Goal: Task Accomplishment & Management: Manage account settings

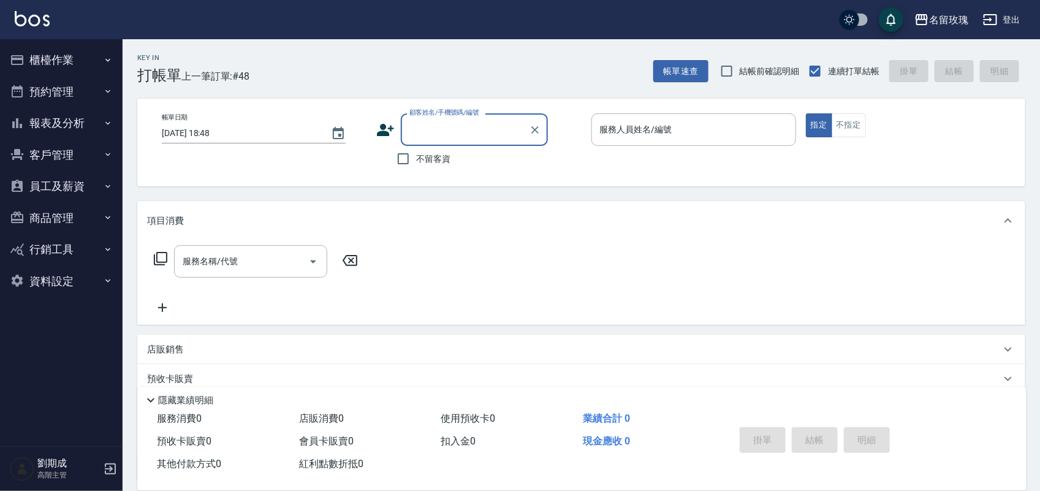
click at [776, 75] on span "結帳前確認明細" at bounding box center [770, 71] width 60 height 13
click at [740, 75] on input "結帳前確認明細" at bounding box center [727, 71] width 26 height 26
checkbox input "true"
click at [406, 167] on input "不留客資" at bounding box center [403, 159] width 26 height 26
checkbox input "true"
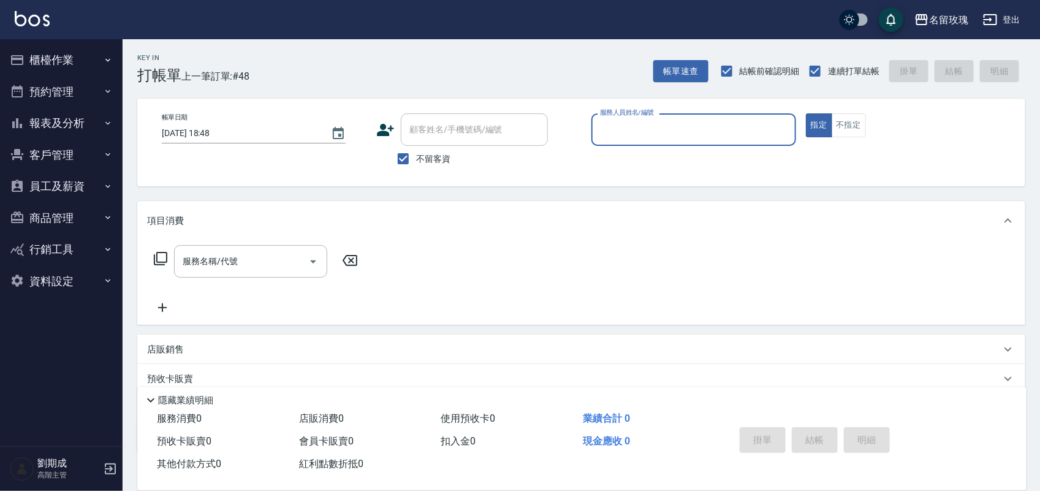
click at [83, 123] on button "報表及分析" at bounding box center [61, 123] width 113 height 32
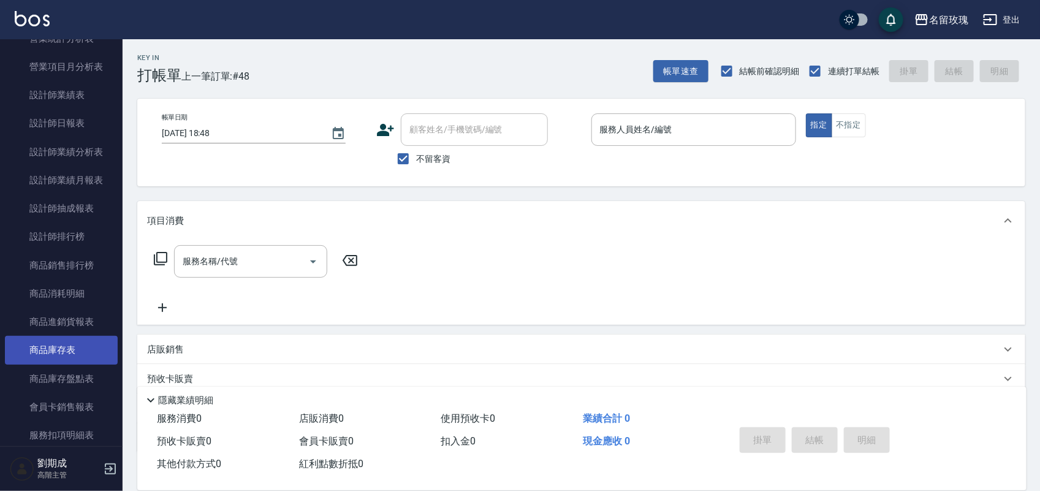
scroll to position [383, 0]
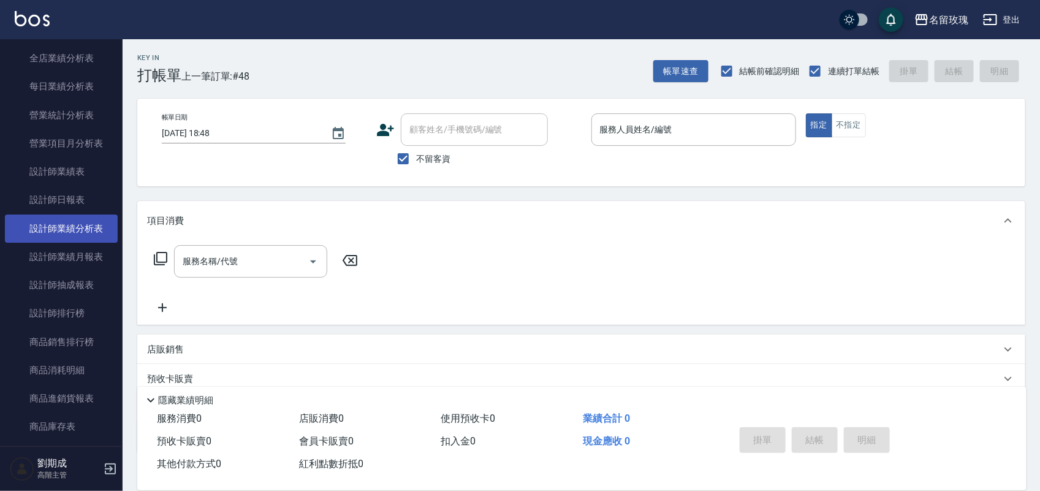
click at [90, 234] on link "設計師業績分析表" at bounding box center [61, 229] width 113 height 28
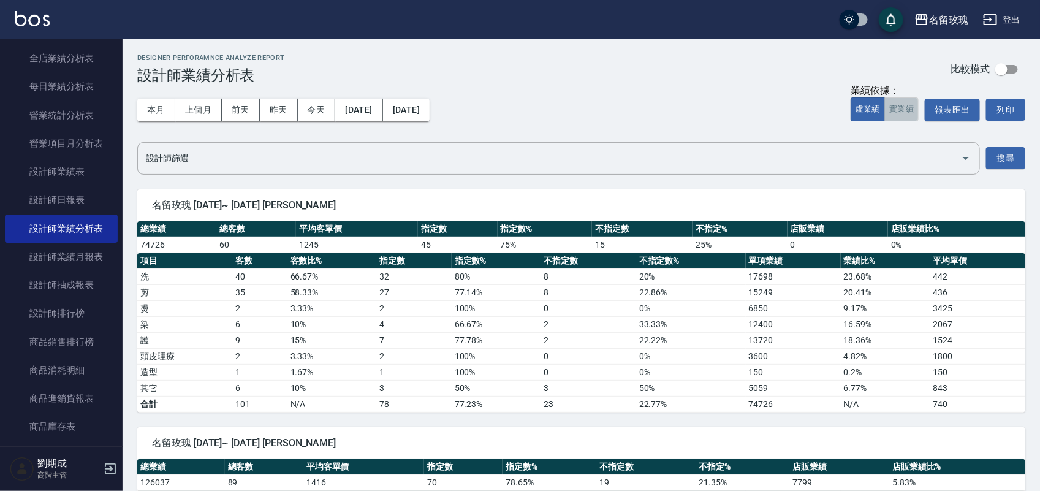
click at [889, 110] on button "實業績" at bounding box center [901, 109] width 34 height 24
click at [1002, 170] on div "設計師篩選 設計師篩選 搜尋" at bounding box center [581, 158] width 888 height 32
click at [1002, 164] on button "搜尋" at bounding box center [1005, 158] width 39 height 23
click at [970, 99] on button "報表匯出" at bounding box center [952, 110] width 55 height 23
drag, startPoint x: 203, startPoint y: 108, endPoint x: 206, endPoint y: 118, distance: 10.7
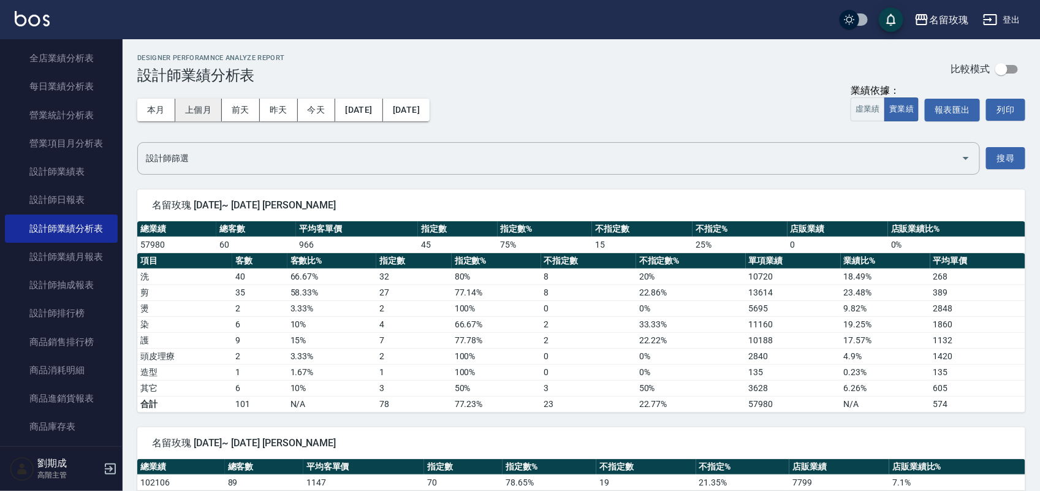
click at [200, 110] on button "上個月" at bounding box center [198, 110] width 47 height 23
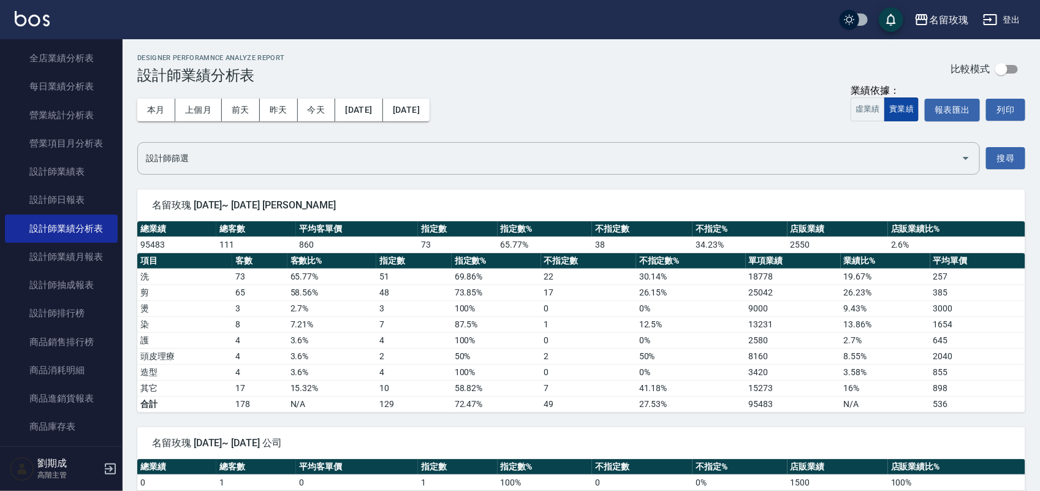
click at [914, 113] on button "實業績" at bounding box center [901, 109] width 34 height 24
drag, startPoint x: 949, startPoint y: 108, endPoint x: 959, endPoint y: 111, distance: 10.9
click at [947, 108] on button "報表匯出" at bounding box center [952, 110] width 55 height 23
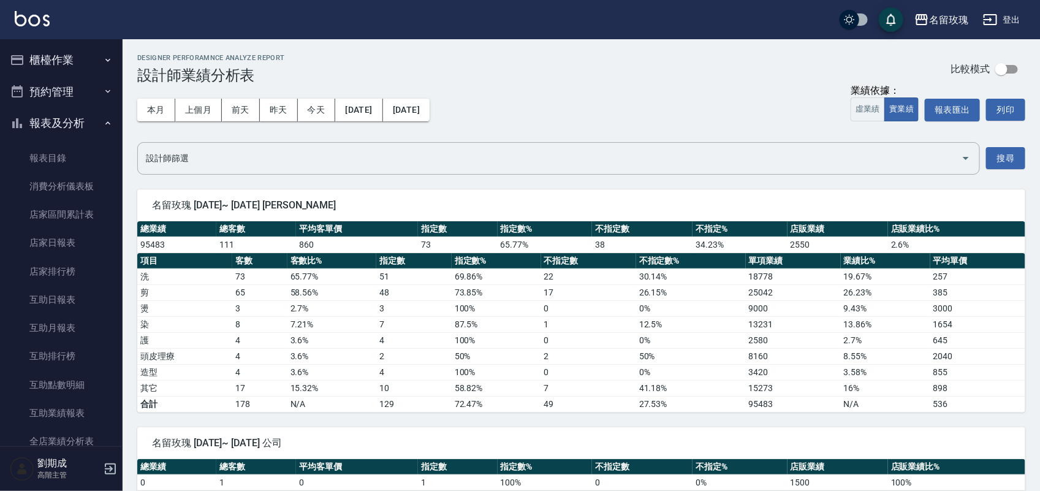
click at [71, 131] on button "報表及分析" at bounding box center [61, 123] width 113 height 32
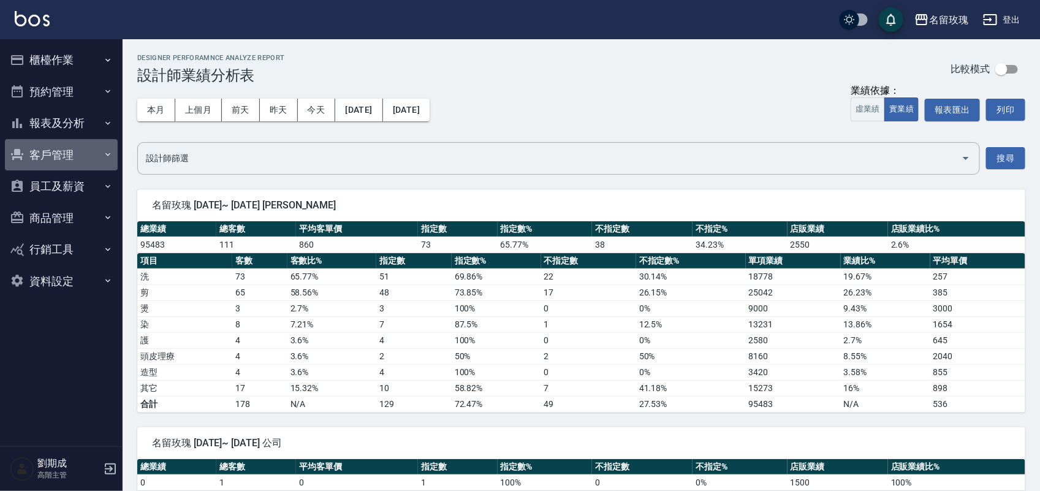
click at [57, 151] on button "客戶管理" at bounding box center [61, 155] width 113 height 32
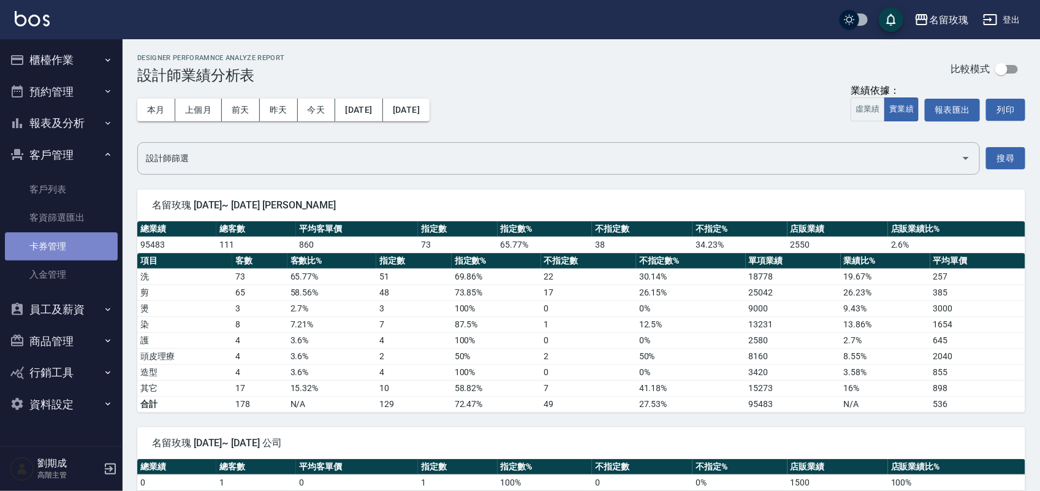
click at [59, 243] on link "卡券管理" at bounding box center [61, 246] width 113 height 28
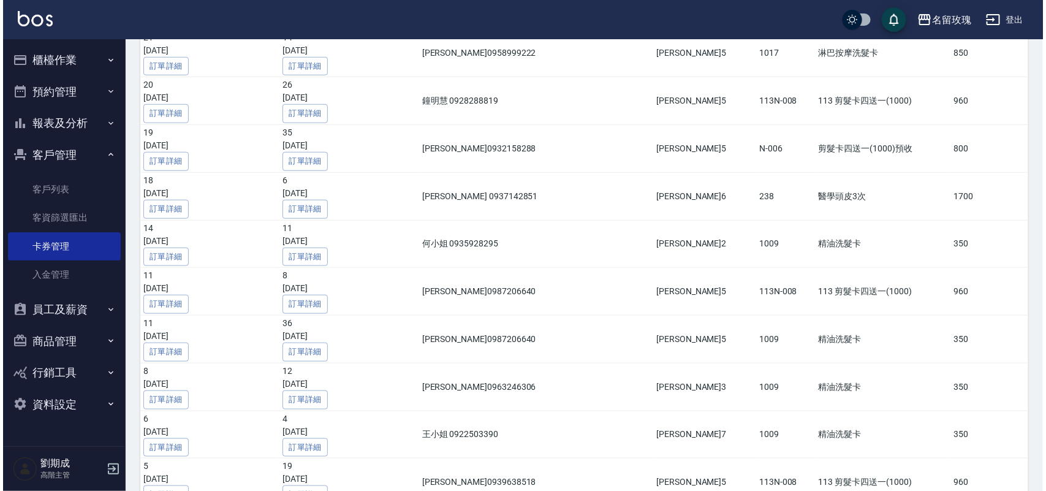
scroll to position [2879, 0]
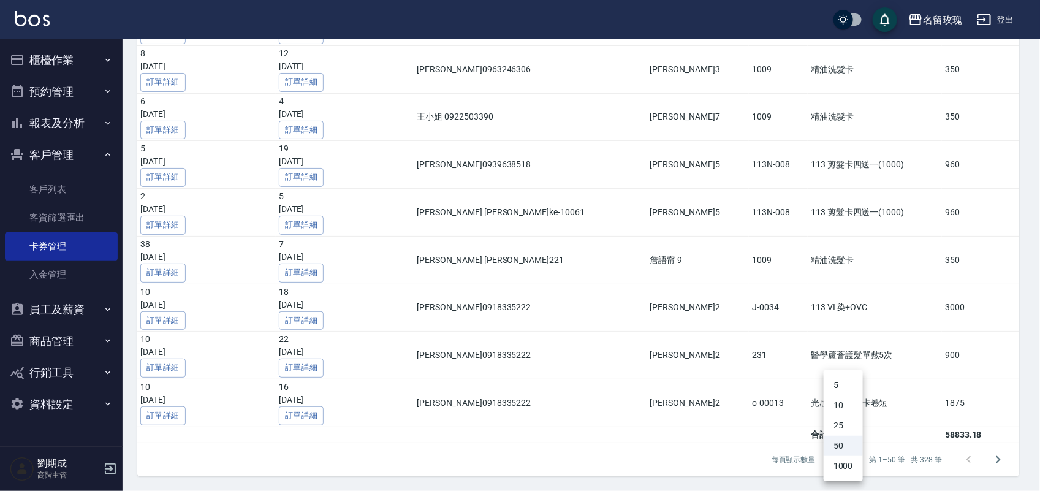
click at [851, 469] on li "1000" at bounding box center [843, 466] width 39 height 20
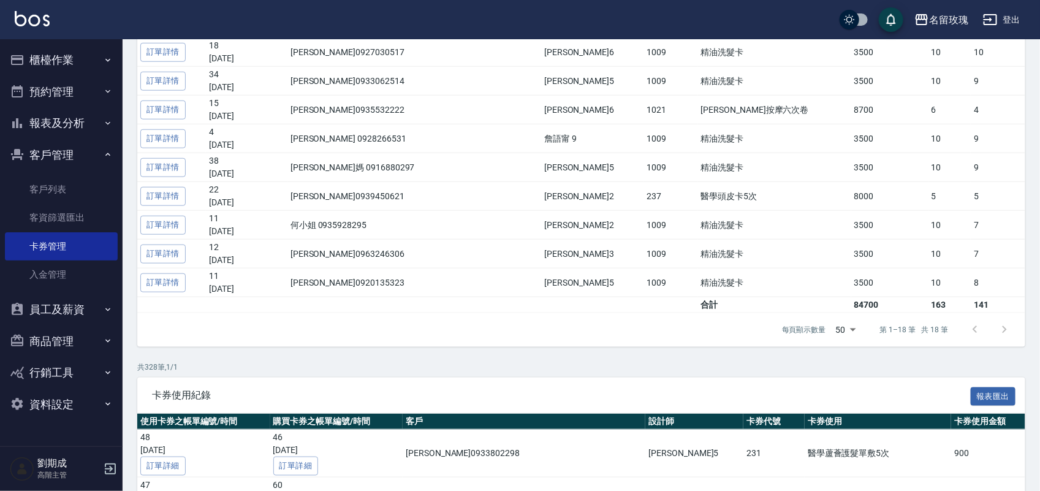
scroll to position [522, 0]
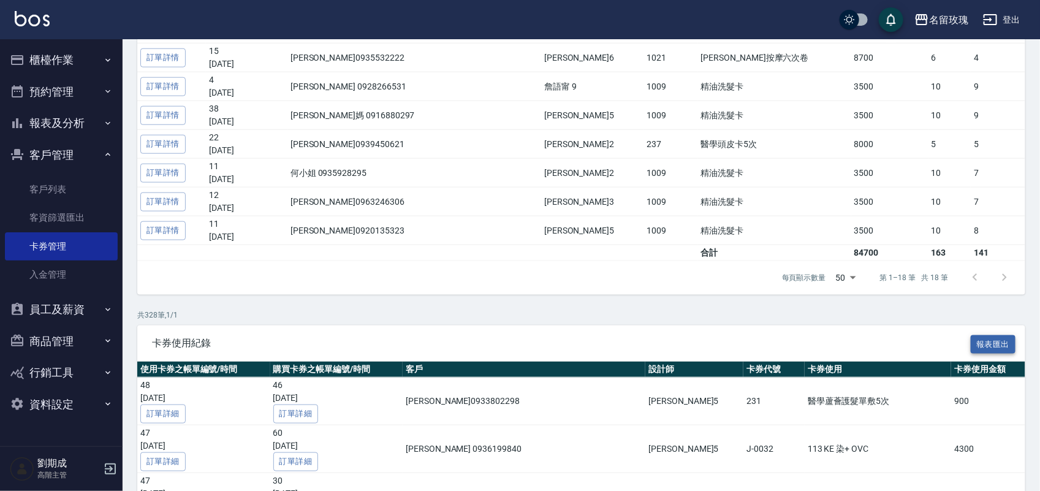
click at [992, 341] on button "報表匯出" at bounding box center [993, 344] width 45 height 19
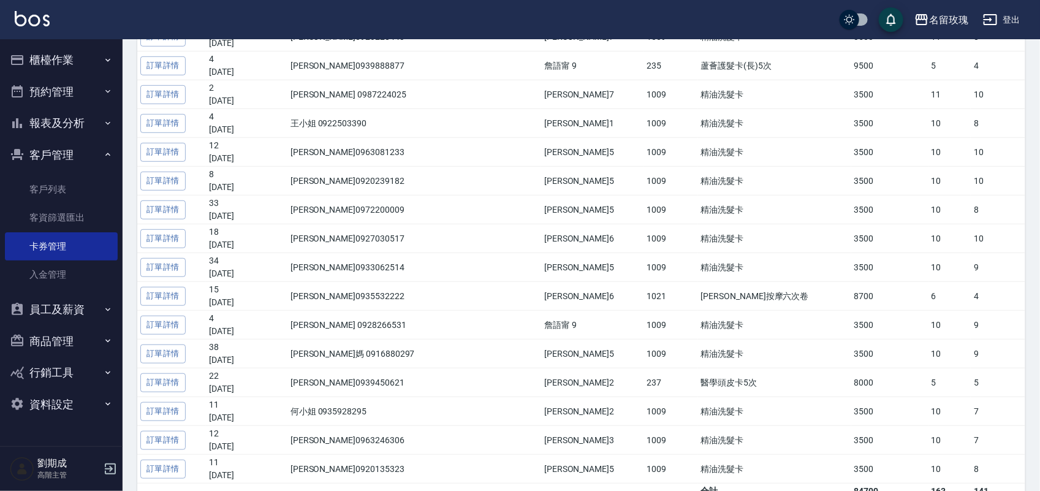
scroll to position [63, 0]
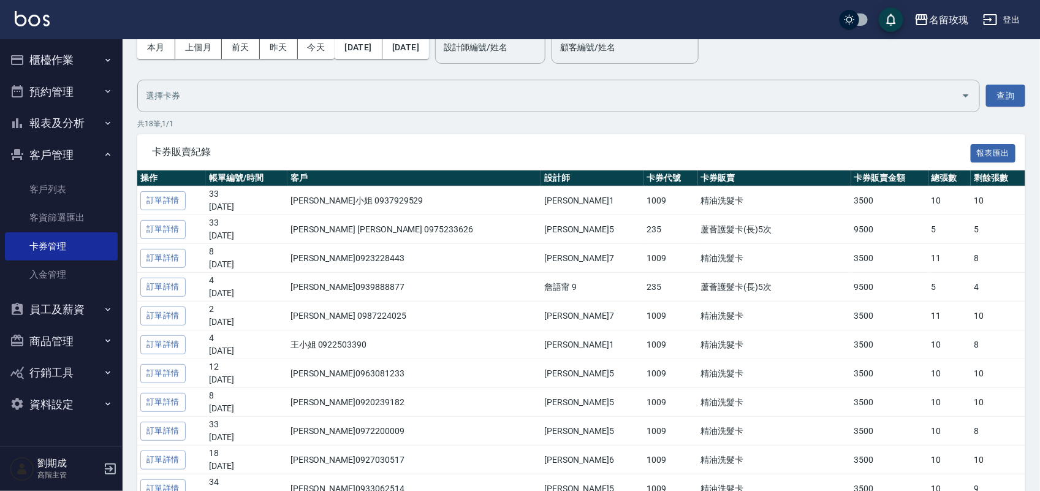
click at [46, 53] on button "櫃檯作業" at bounding box center [61, 60] width 113 height 32
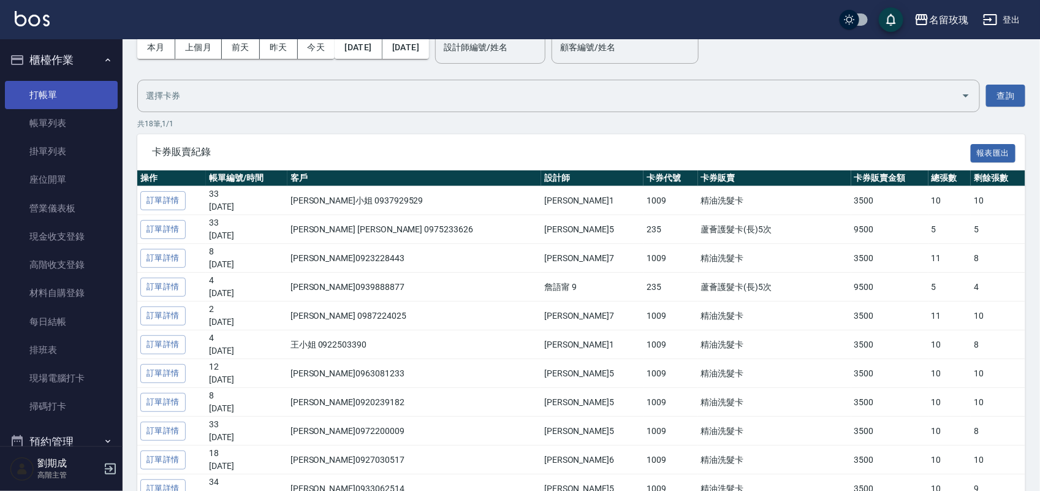
click at [48, 102] on link "打帳單" at bounding box center [61, 95] width 113 height 28
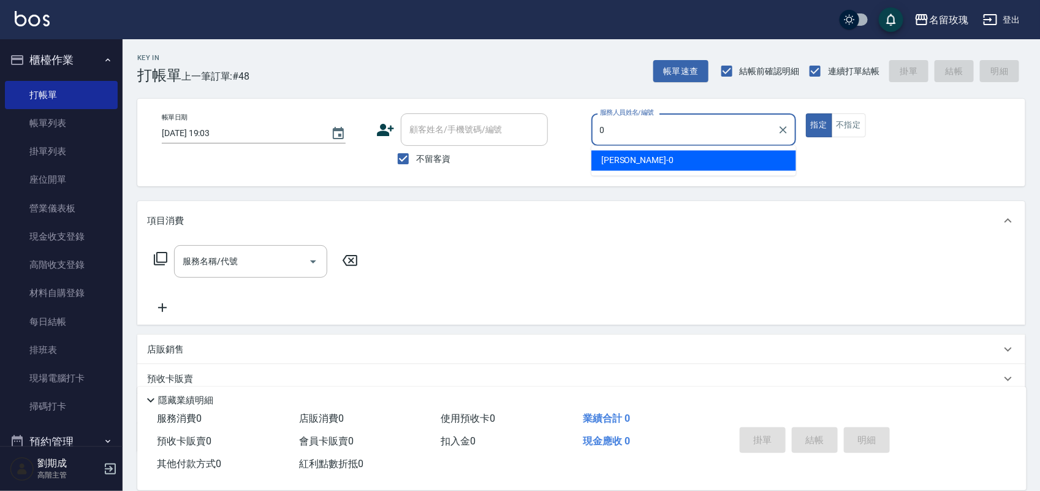
type input "[PERSON_NAME]-0"
type button "true"
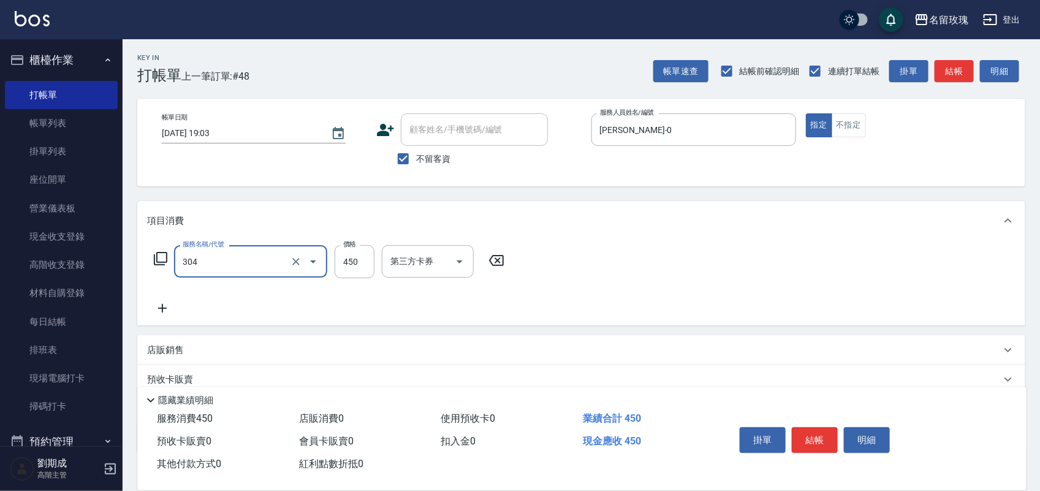
type input "剪髮(304)"
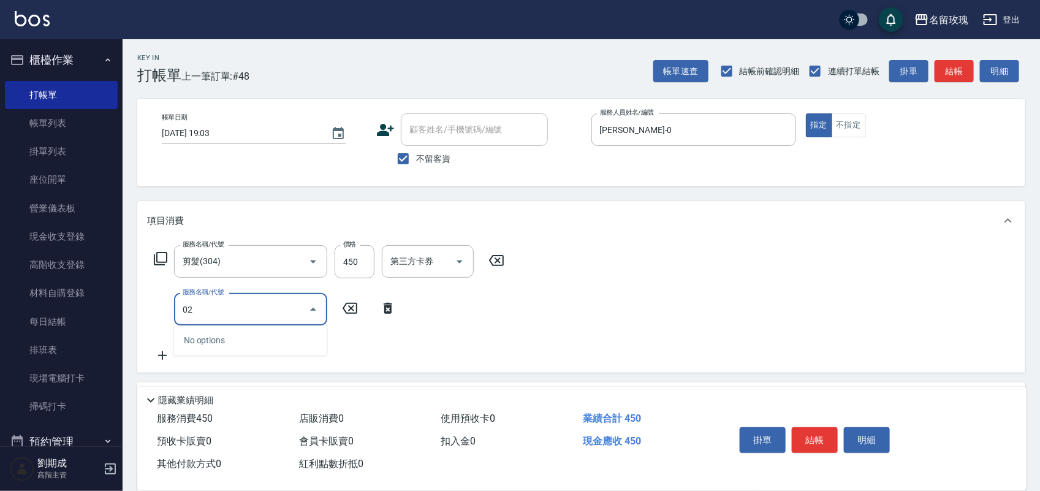
type input "0"
type input "洗髮精油(206)"
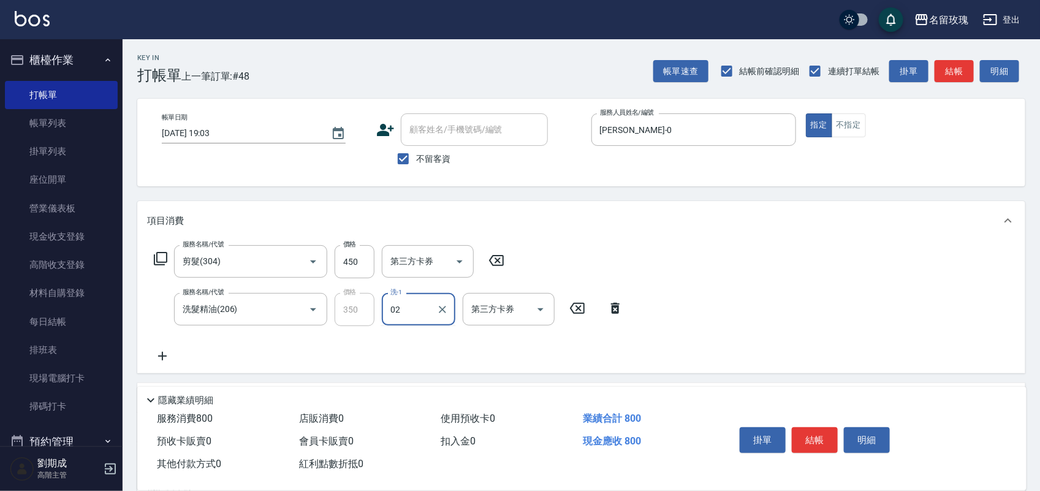
type input "020"
click at [439, 307] on icon "Clear" at bounding box center [442, 309] width 12 height 12
type input "[PERSON_NAME]-20"
click at [871, 439] on button "明細" at bounding box center [867, 440] width 46 height 26
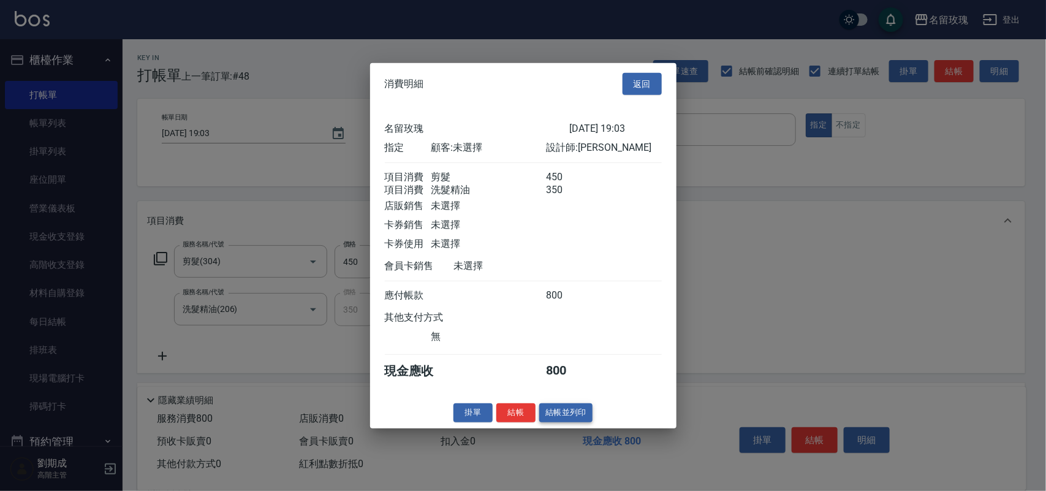
click at [569, 422] on button "結帳並列印" at bounding box center [565, 412] width 53 height 19
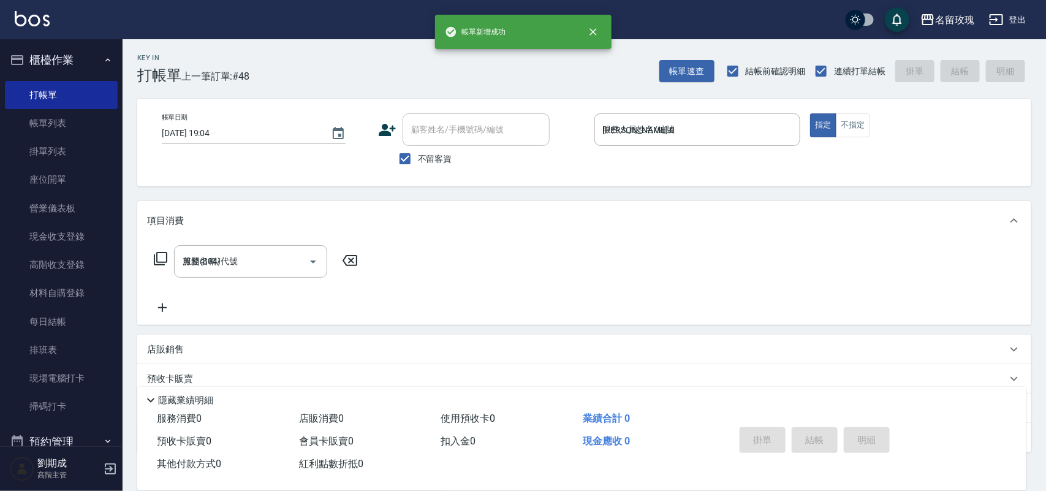
type input "[DATE] 19:04"
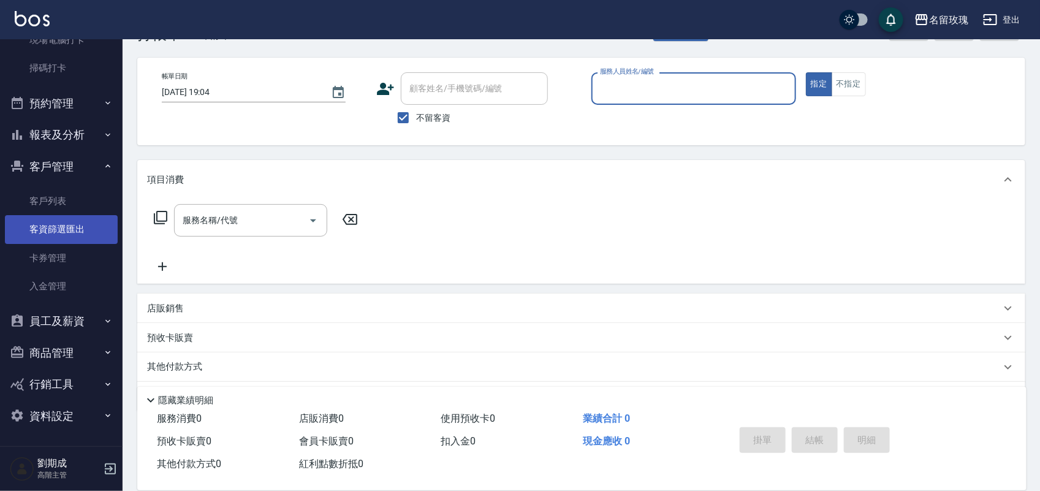
scroll to position [78, 0]
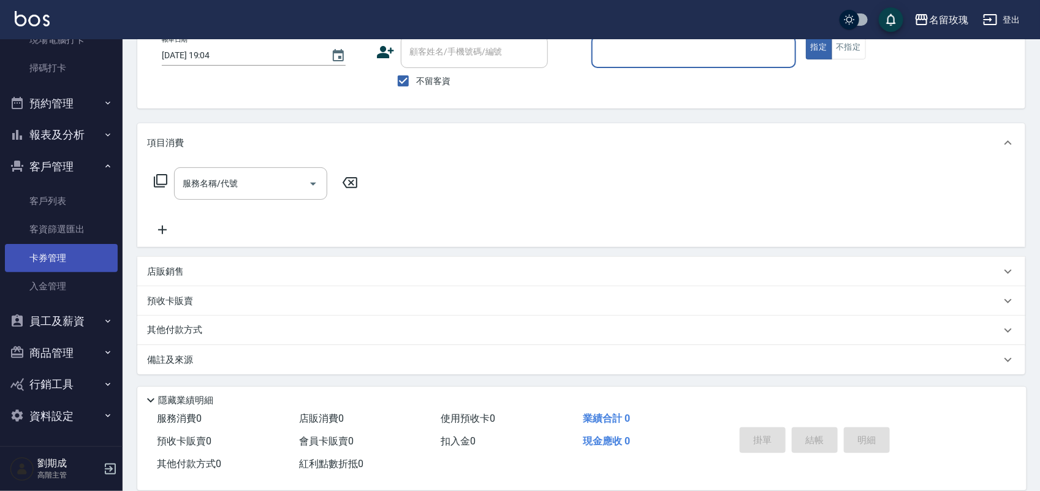
click at [72, 244] on link "卡券管理" at bounding box center [61, 258] width 113 height 28
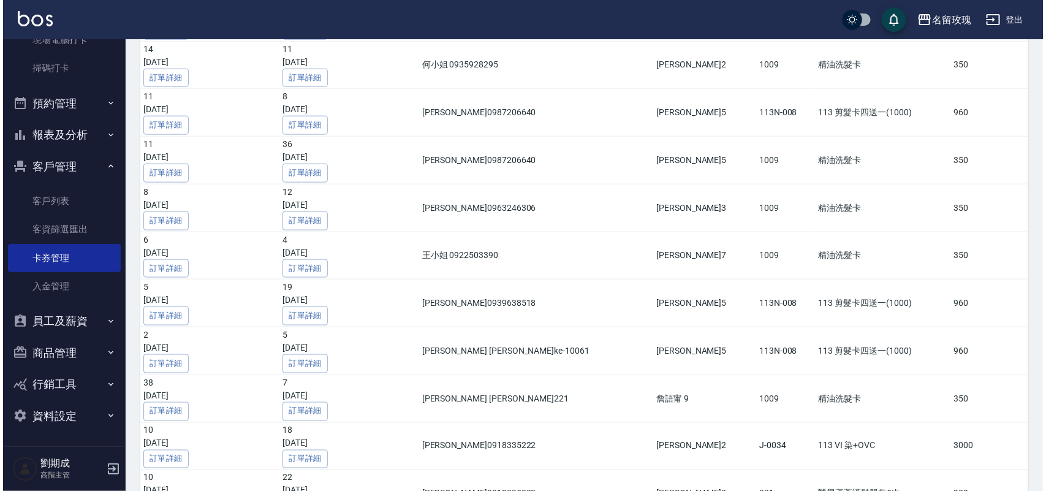
scroll to position [2879, 0]
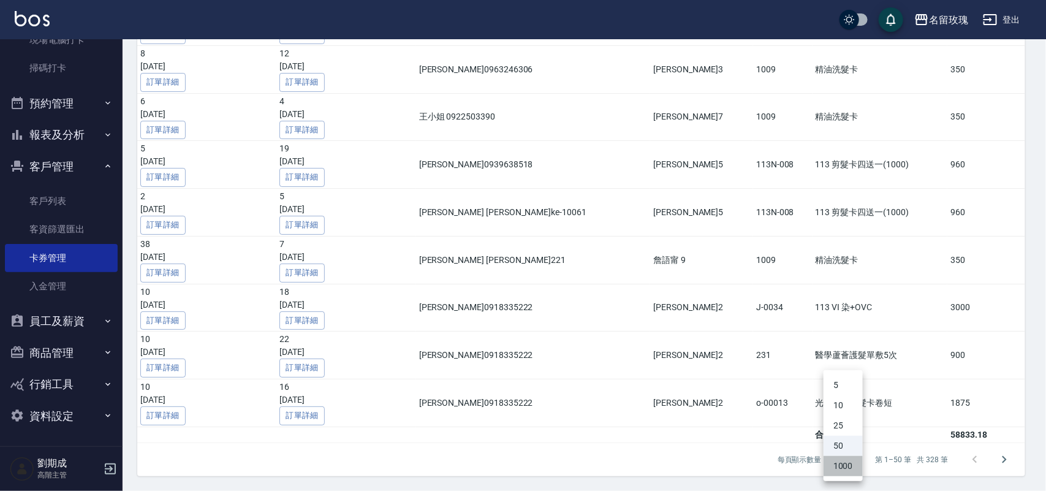
drag, startPoint x: 840, startPoint y: 460, endPoint x: 840, endPoint y: 446, distance: 14.1
click at [840, 461] on li "1000" at bounding box center [843, 466] width 39 height 20
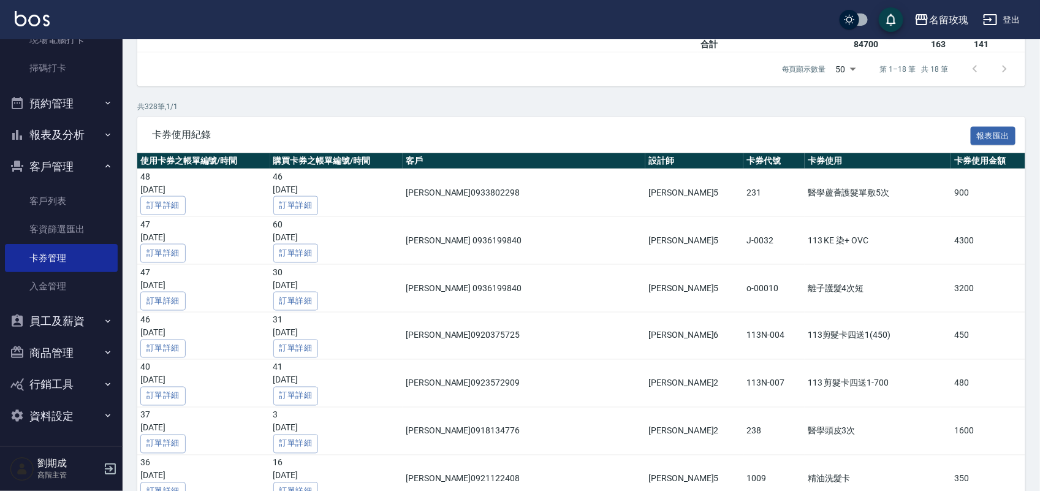
scroll to position [705, 0]
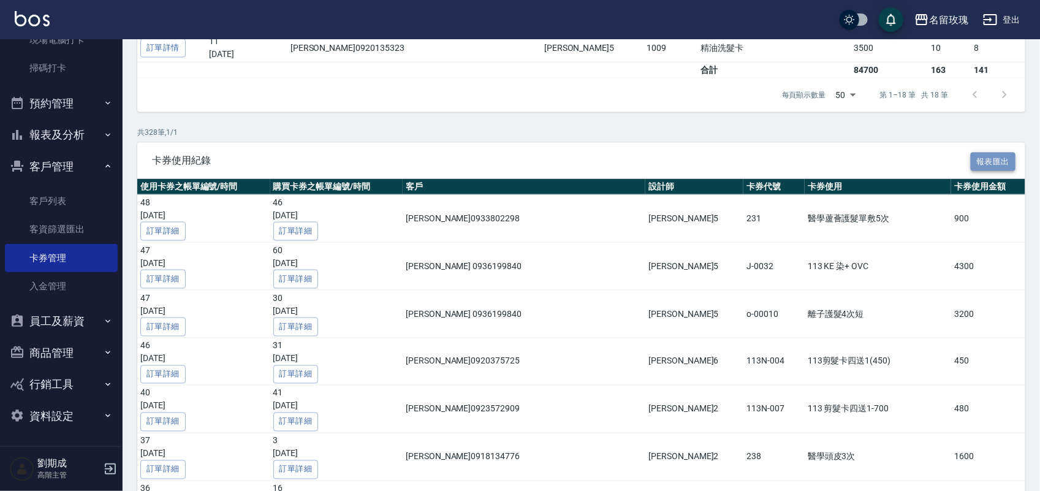
click at [995, 169] on button "報表匯出" at bounding box center [993, 162] width 45 height 19
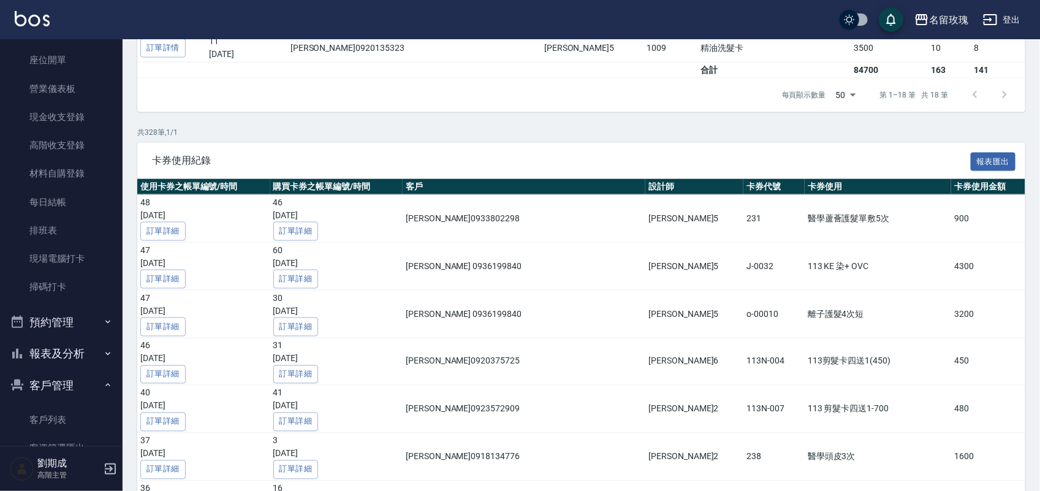
scroll to position [0, 0]
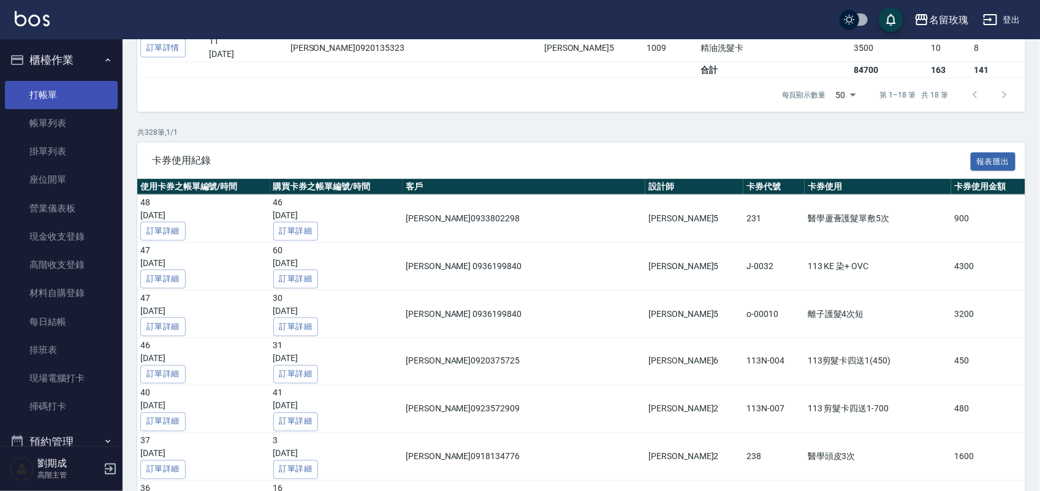
click at [42, 87] on link "打帳單" at bounding box center [61, 95] width 113 height 28
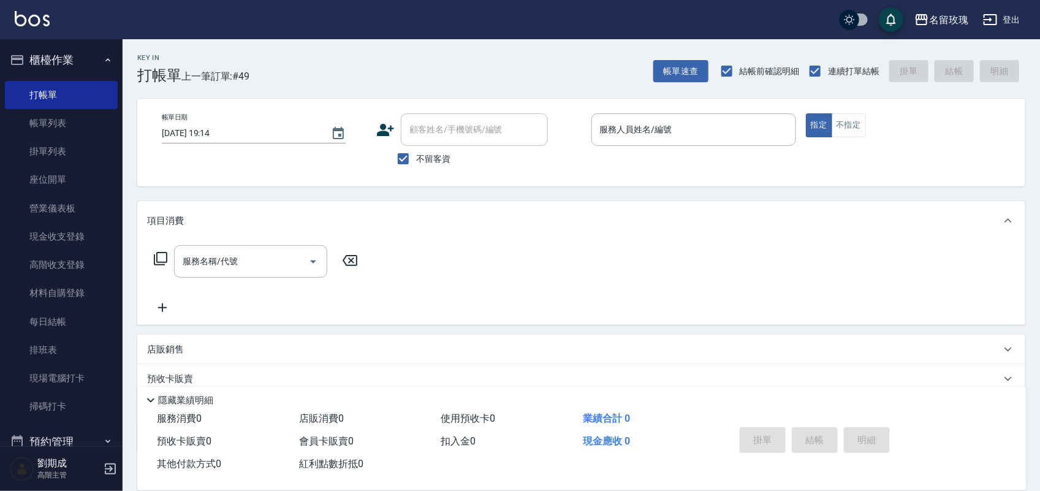
click at [368, 56] on div "Key In 打帳單 上一筆訂單:#49 帳單速查 結帳前確認明細 連續打單結帳 掛單 結帳 明細" at bounding box center [574, 61] width 903 height 45
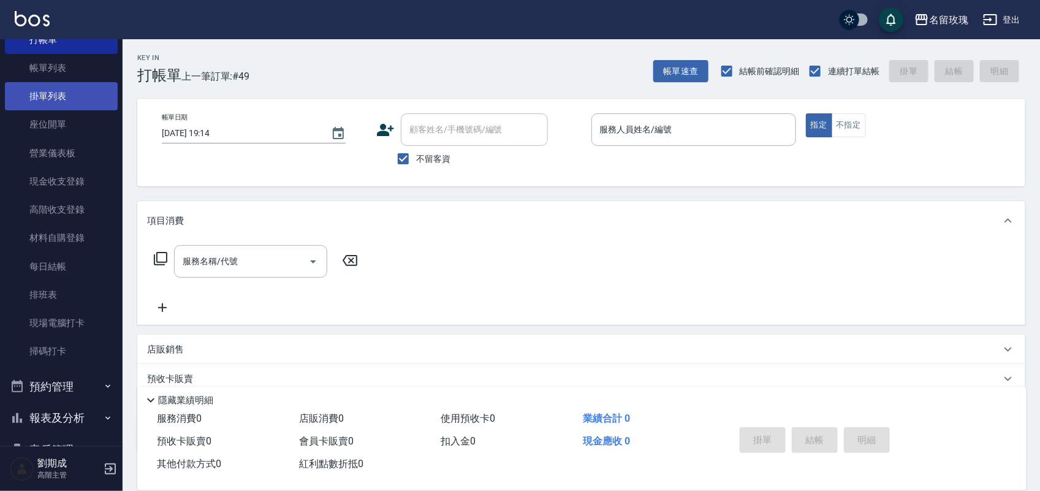
scroll to position [32, 0]
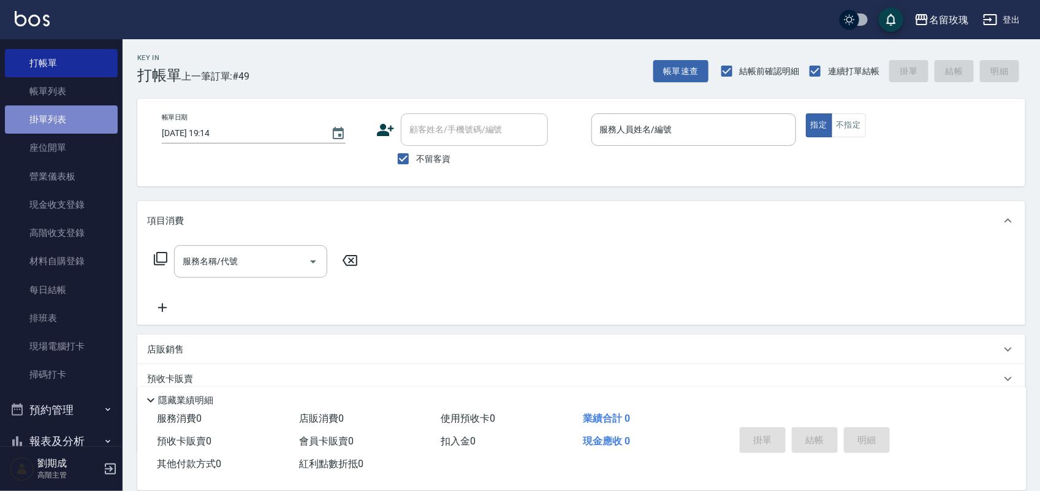
click at [64, 108] on link "掛單列表" at bounding box center [61, 119] width 113 height 28
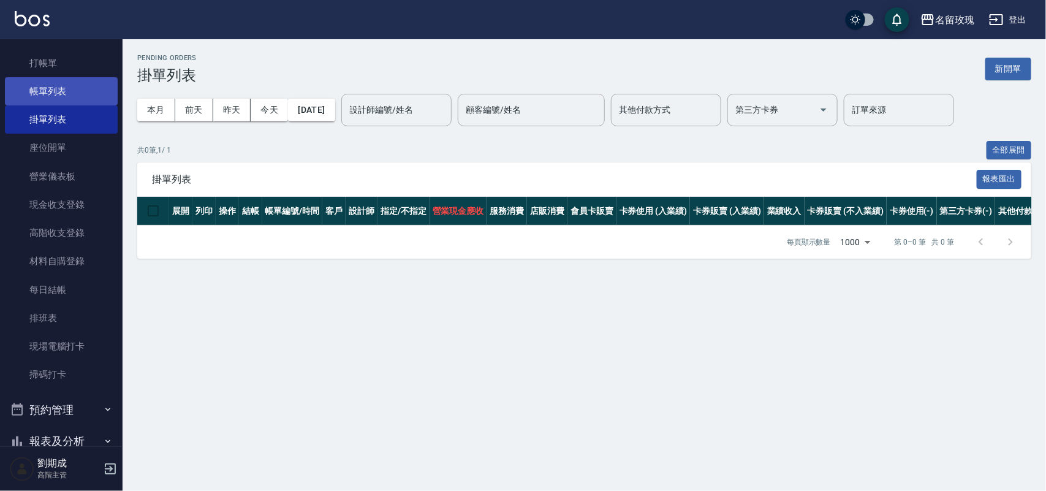
click at [78, 90] on link "帳單列表" at bounding box center [61, 91] width 113 height 28
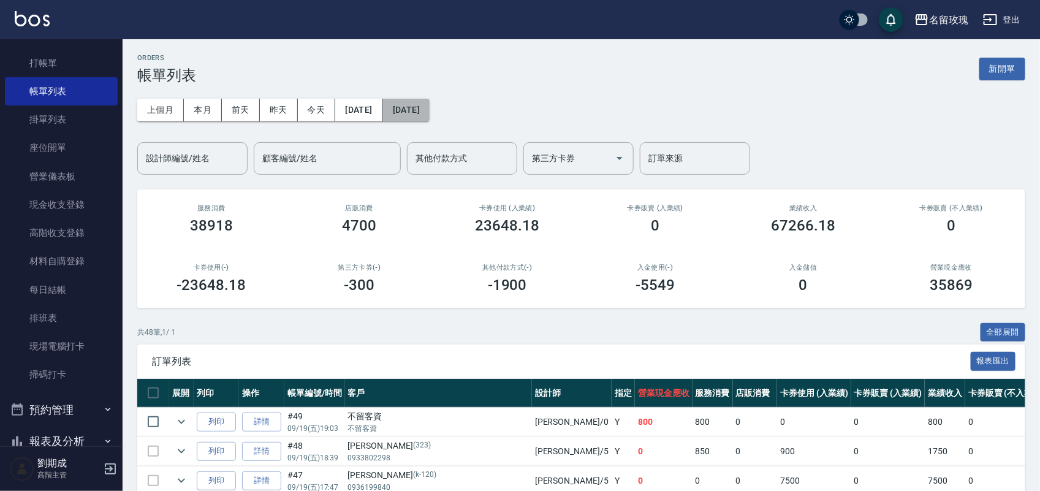
click at [430, 114] on button "[DATE]" at bounding box center [406, 110] width 47 height 23
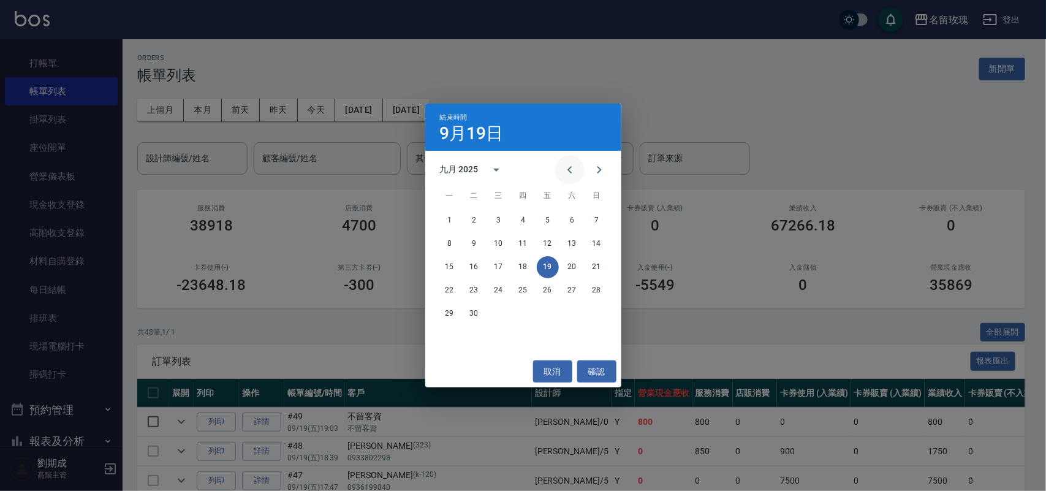
click at [569, 169] on icon "Previous month" at bounding box center [570, 169] width 4 height 7
click at [570, 169] on icon "Previous month" at bounding box center [570, 169] width 4 height 7
click at [454, 311] on button "26" at bounding box center [450, 314] width 22 height 22
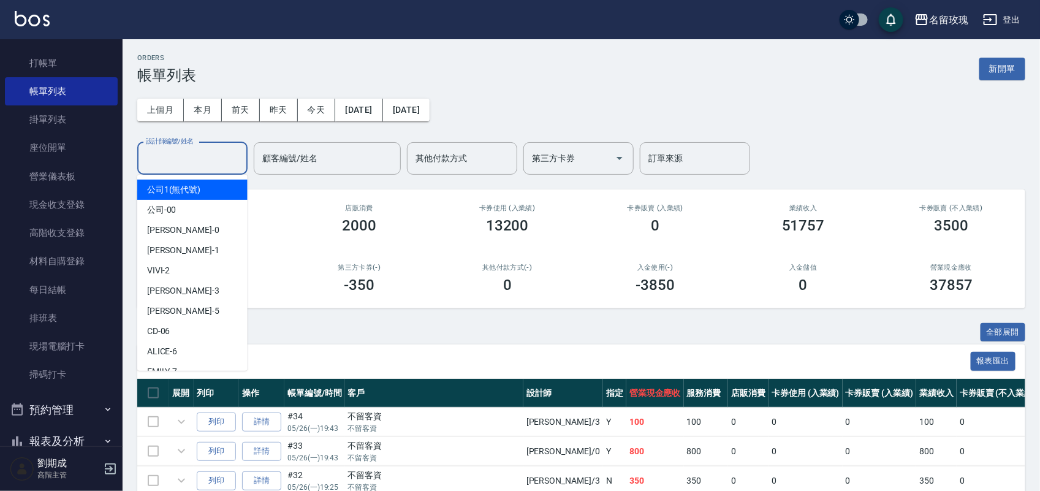
click at [169, 161] on input "設計師編號/姓名" at bounding box center [192, 158] width 99 height 21
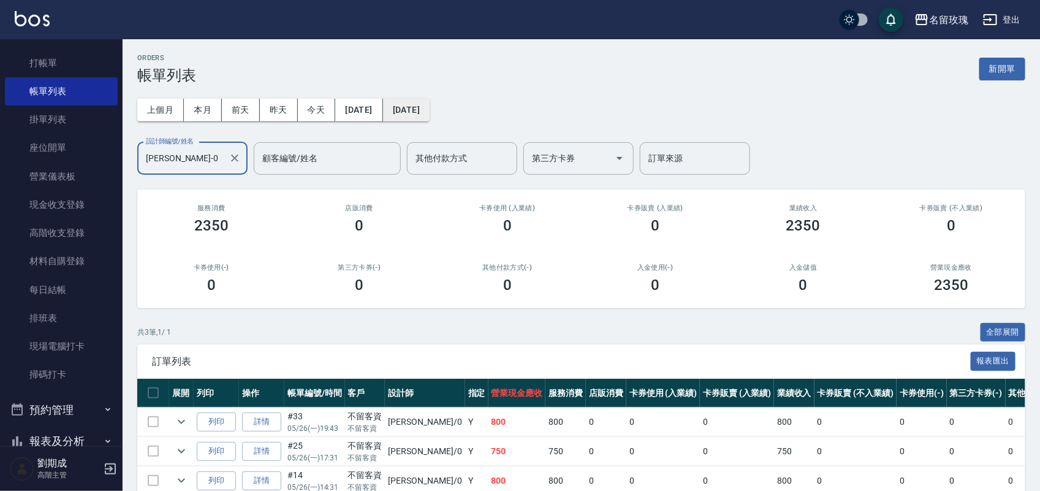
type input "[PERSON_NAME]-0"
click at [430, 109] on button "[DATE]" at bounding box center [406, 110] width 47 height 23
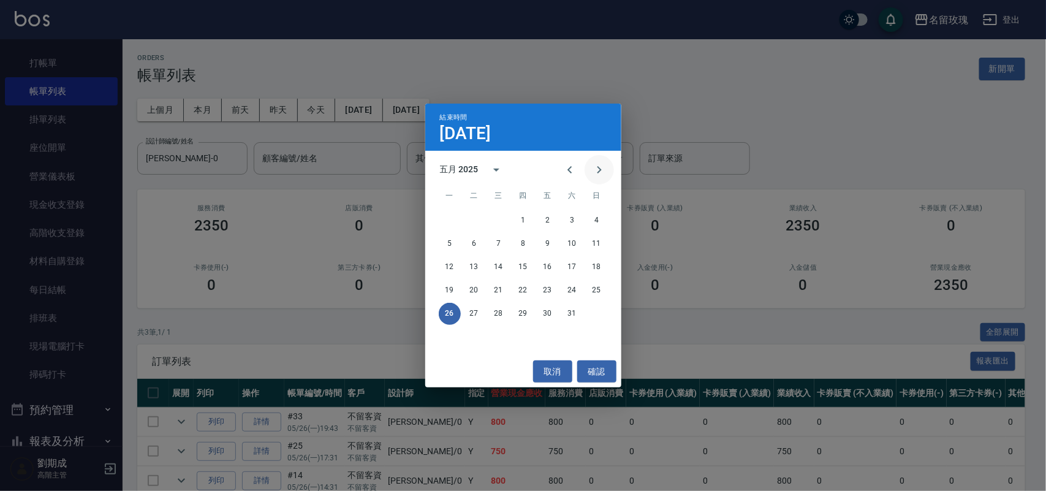
click at [599, 164] on icon "Next month" at bounding box center [599, 169] width 15 height 15
click at [553, 246] on button "6" at bounding box center [548, 244] width 22 height 22
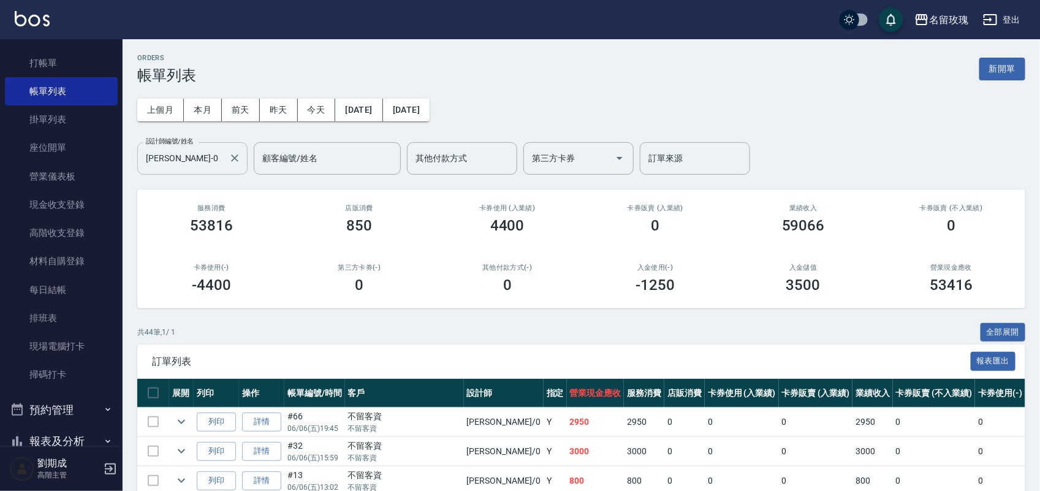
click at [216, 161] on input "[PERSON_NAME]-0" at bounding box center [183, 158] width 81 height 21
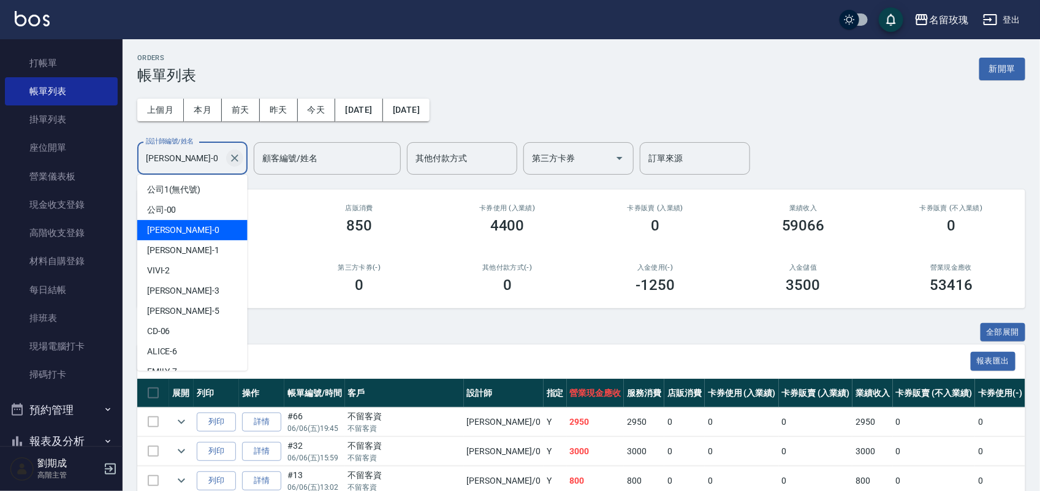
click at [229, 158] on icon "Clear" at bounding box center [235, 158] width 12 height 12
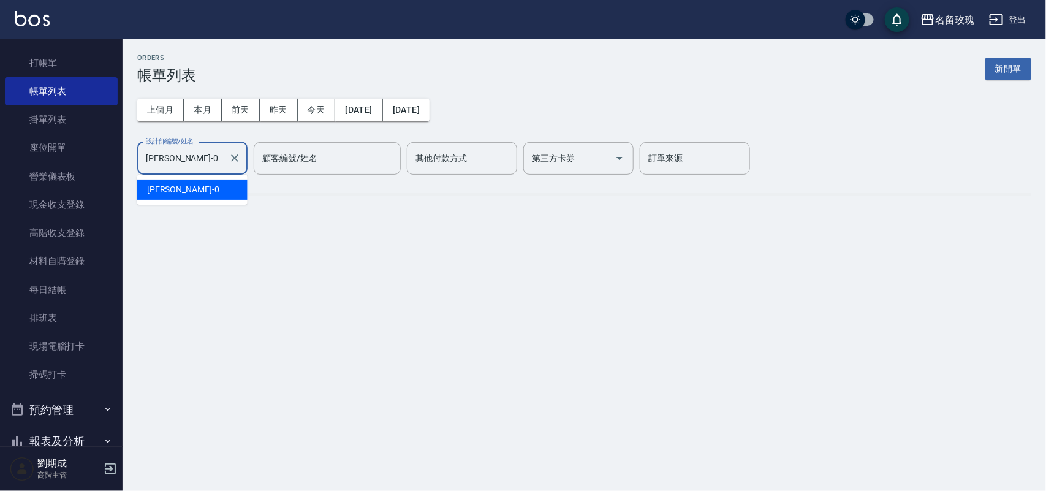
type input "[PERSON_NAME]-0"
click at [197, 190] on div "ORDERS 帳單列表 新開單 上個月 本月 [DATE] [DATE] [DATE] [DATE] [DATE] 設計師編號/姓名 [PERSON_NAME…" at bounding box center [585, 133] width 924 height 189
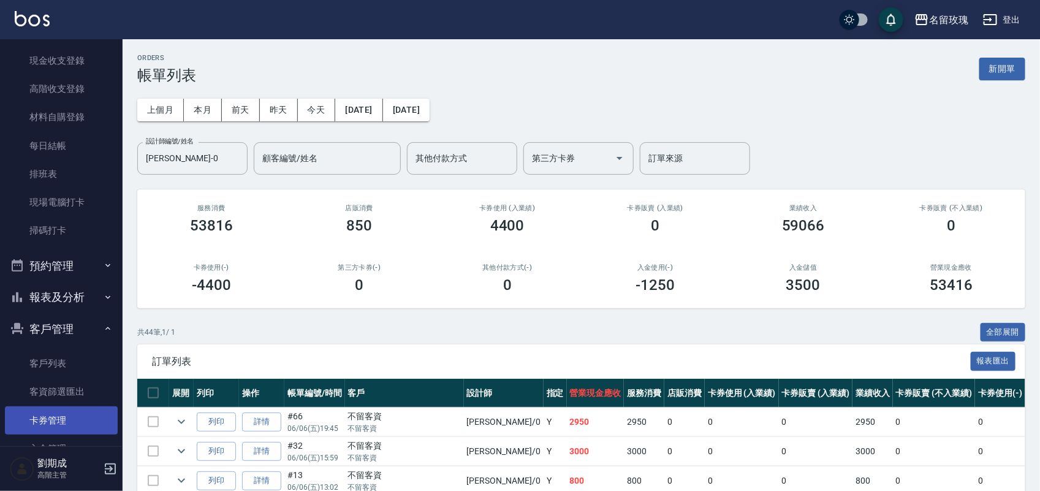
scroll to position [338, 0]
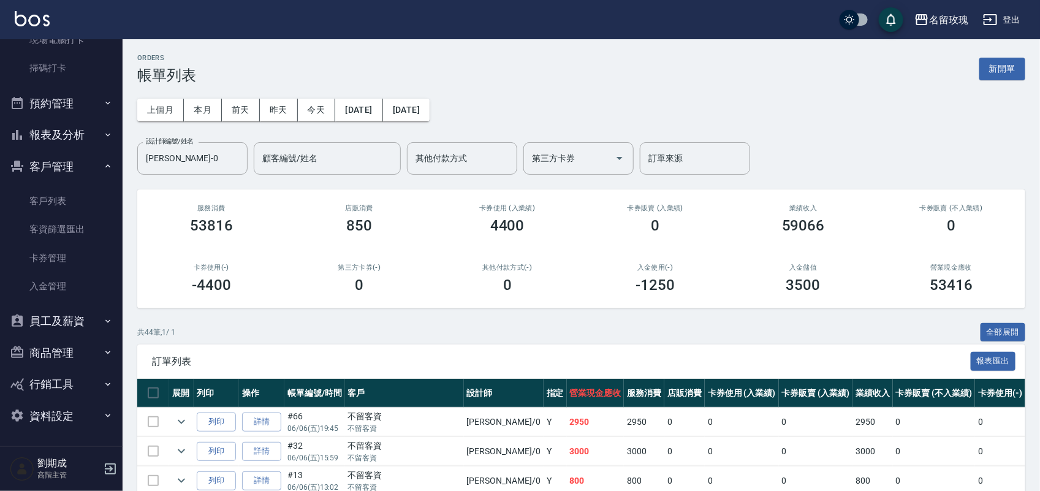
click at [47, 142] on button "報表及分析" at bounding box center [61, 135] width 113 height 32
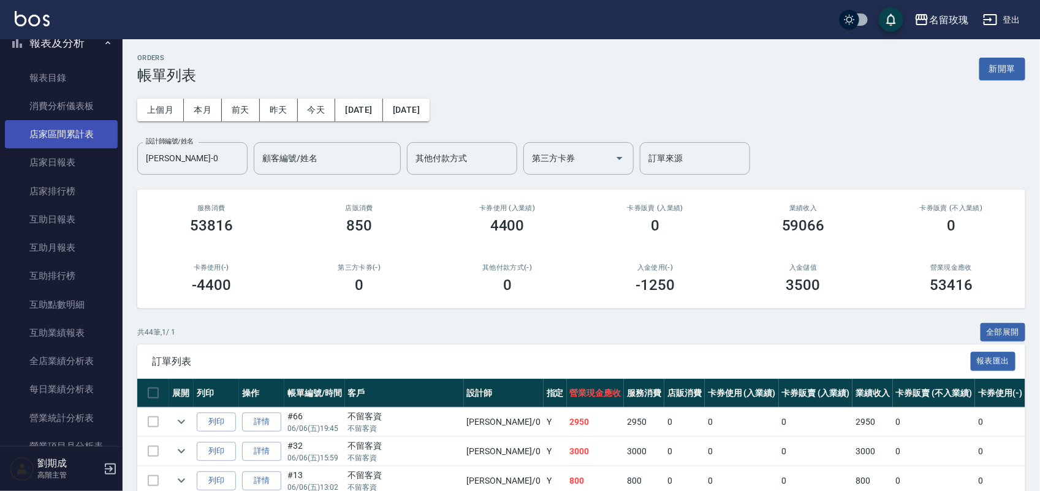
scroll to position [568, 0]
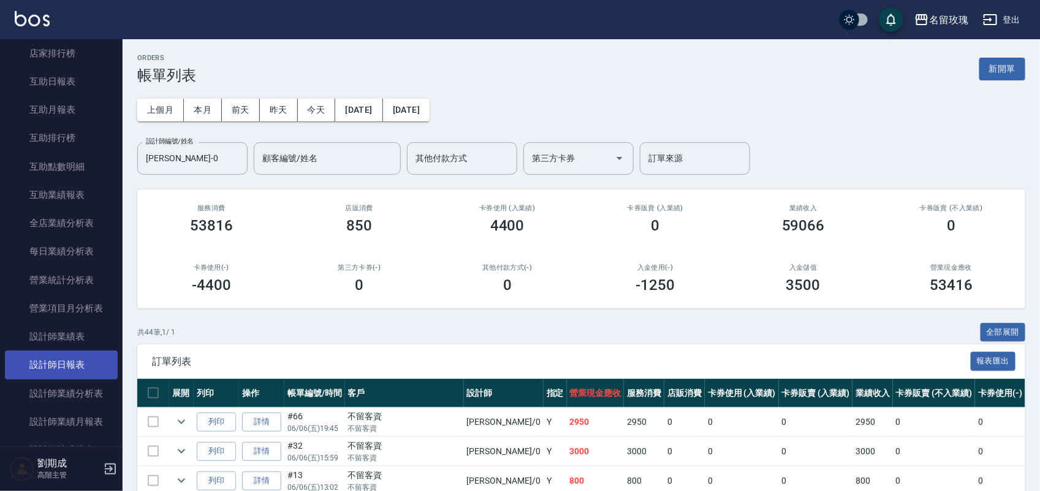
click at [58, 370] on link "設計師日報表" at bounding box center [61, 365] width 113 height 28
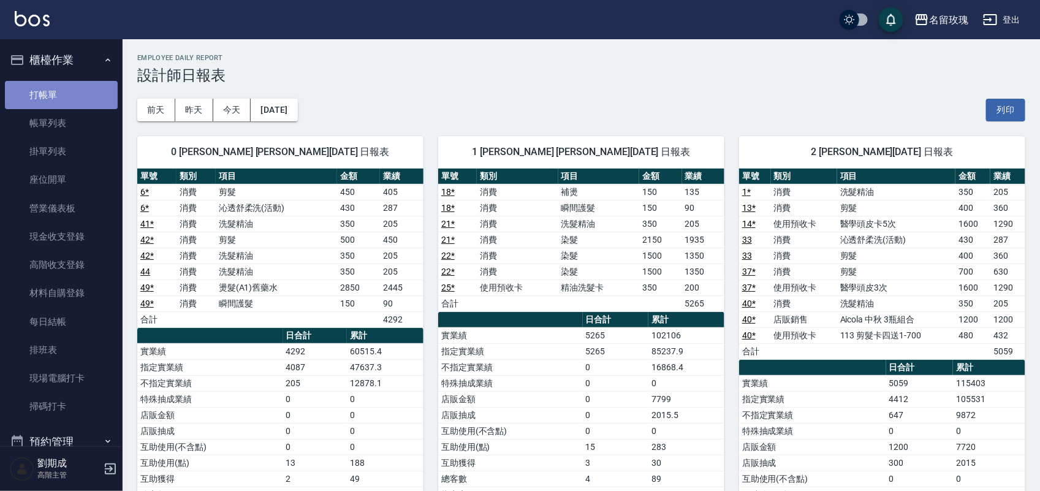
click at [66, 93] on link "打帳單" at bounding box center [61, 95] width 113 height 28
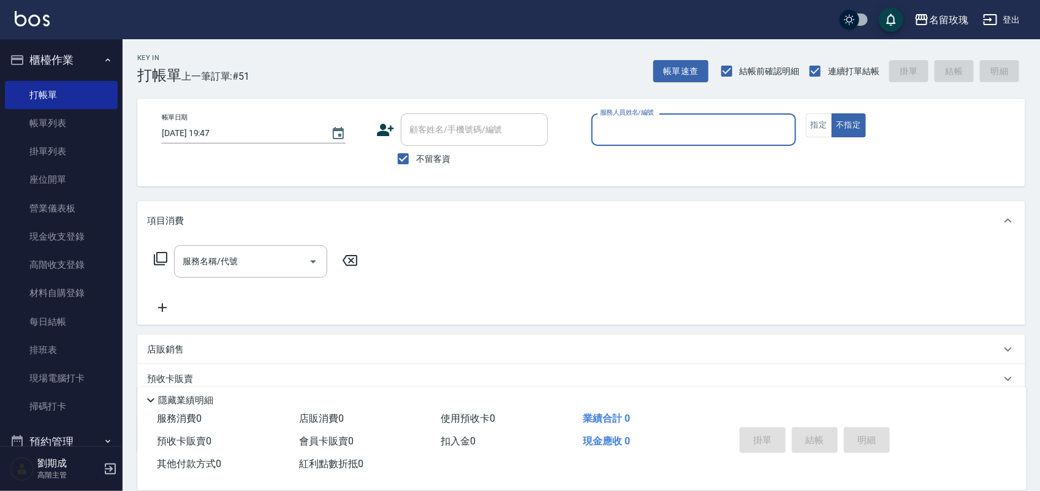
click at [1002, 12] on button "登出" at bounding box center [1001, 20] width 47 height 23
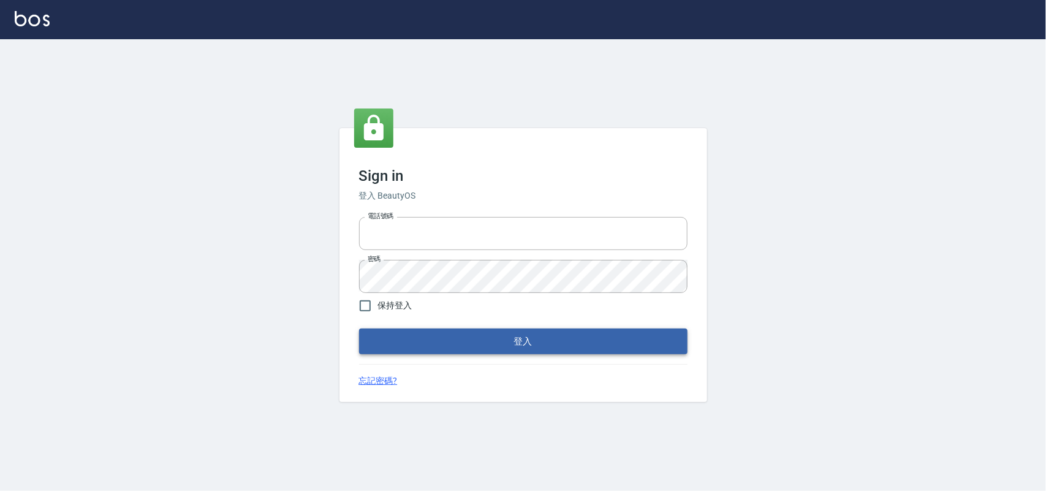
type input "28261007"
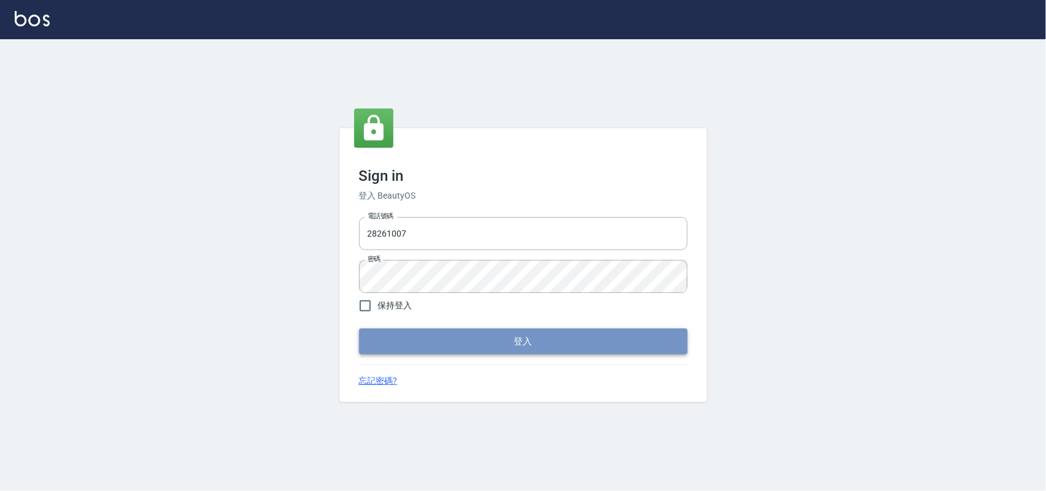
click at [559, 346] on button "登入" at bounding box center [523, 341] width 328 height 26
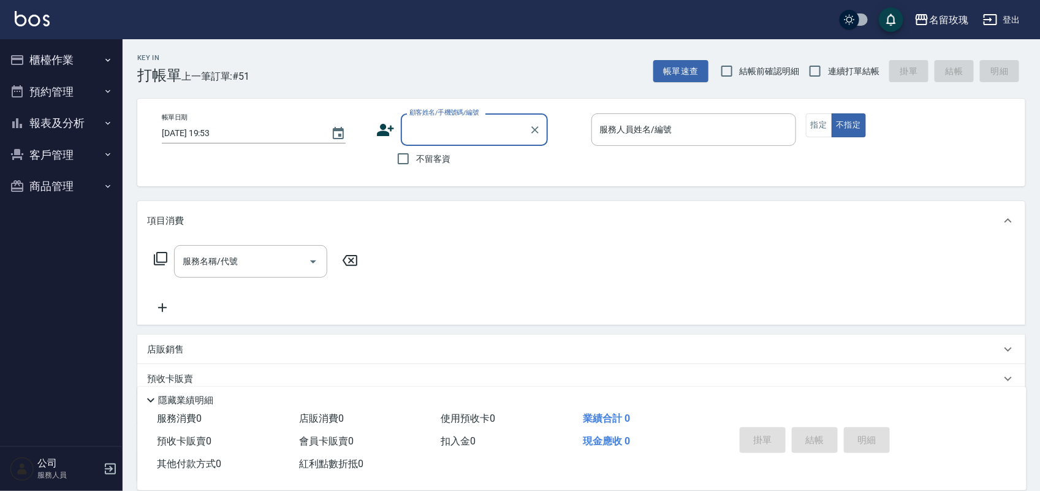
click at [53, 135] on button "報表及分析" at bounding box center [61, 123] width 113 height 32
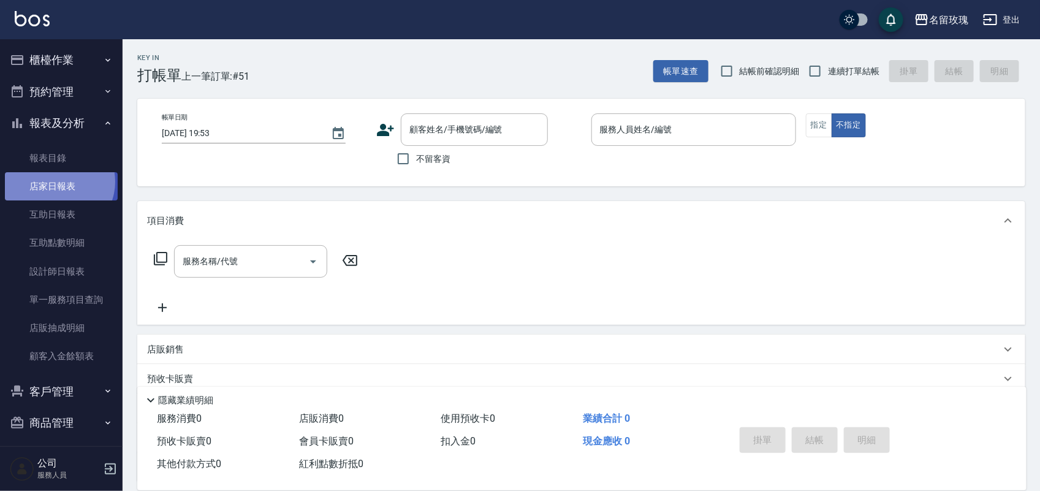
click at [58, 182] on link "店家日報表" at bounding box center [61, 186] width 113 height 28
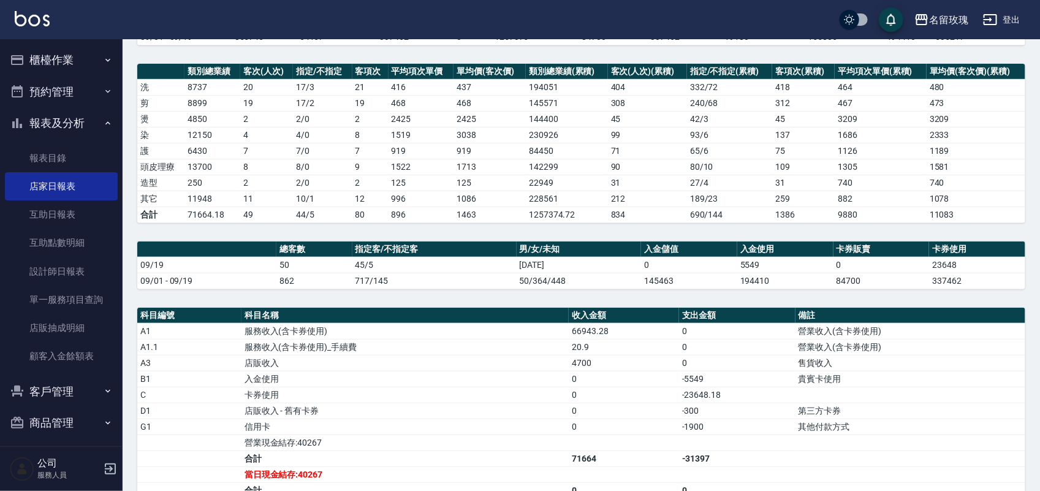
scroll to position [355, 0]
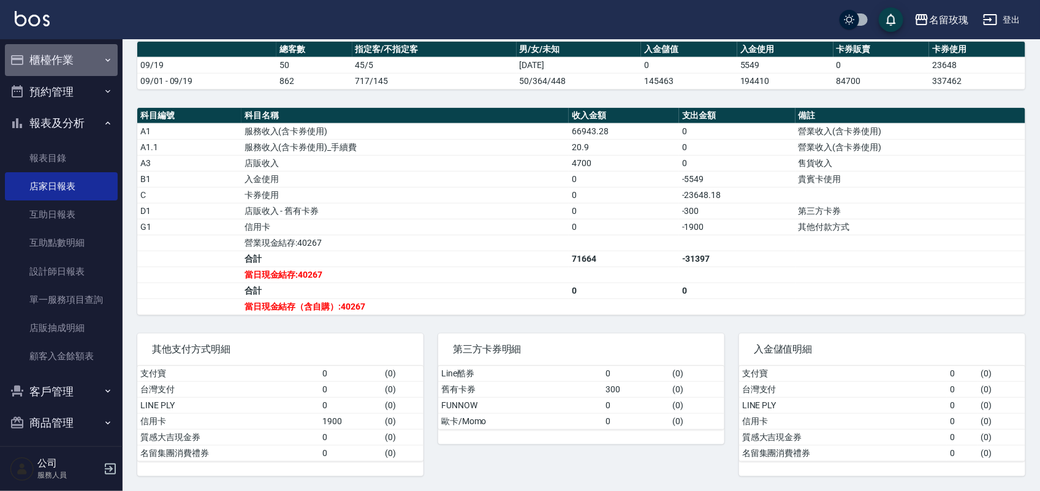
click at [67, 59] on button "櫃檯作業" at bounding box center [61, 60] width 113 height 32
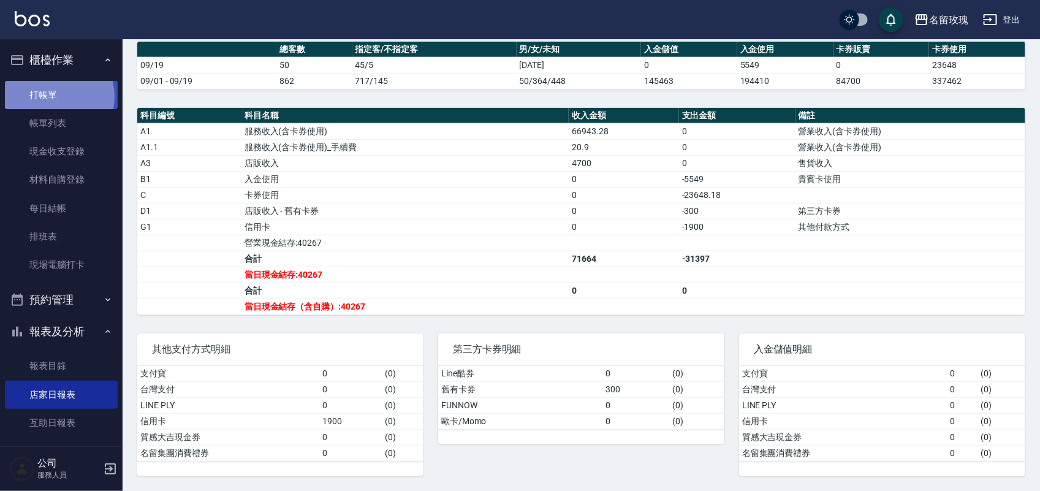
click at [51, 97] on link "打帳單" at bounding box center [61, 95] width 113 height 28
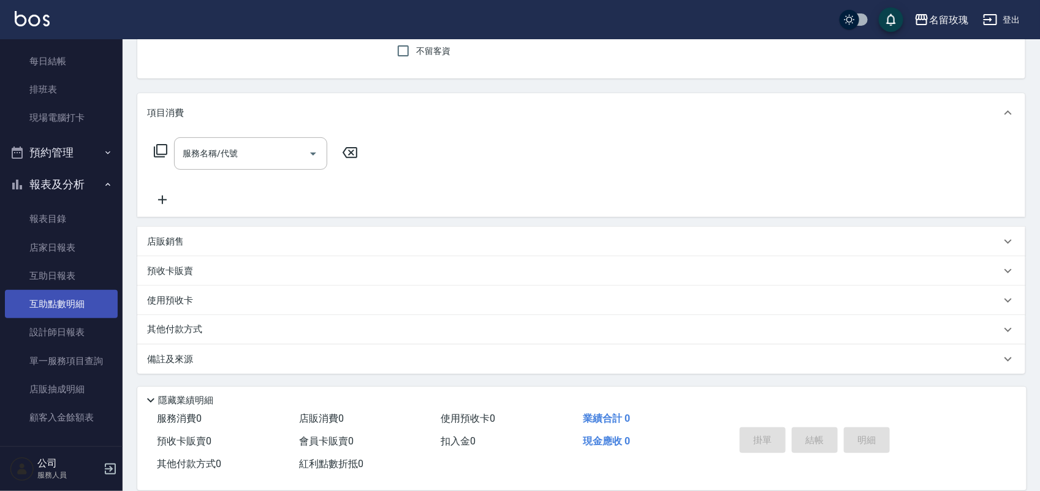
scroll to position [153, 0]
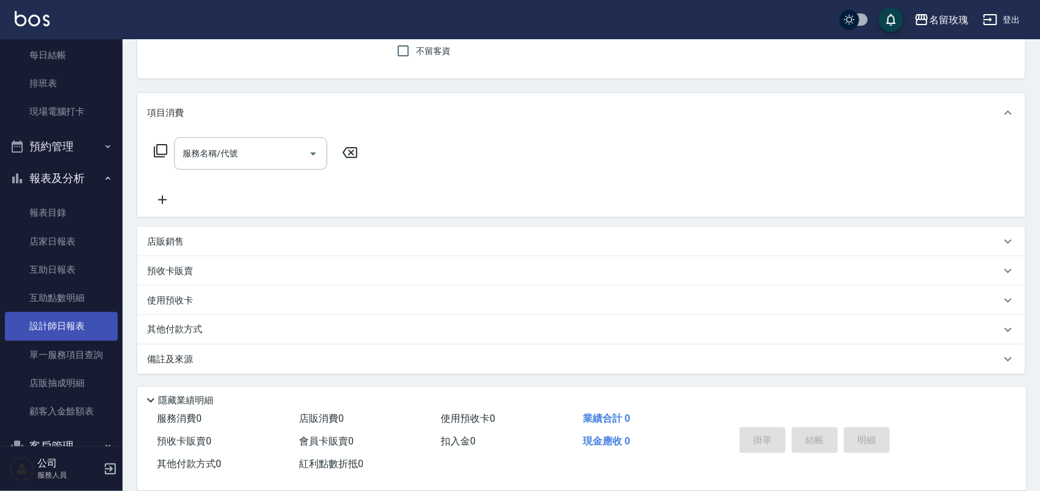
click at [71, 328] on link "設計師日報表" at bounding box center [61, 326] width 113 height 28
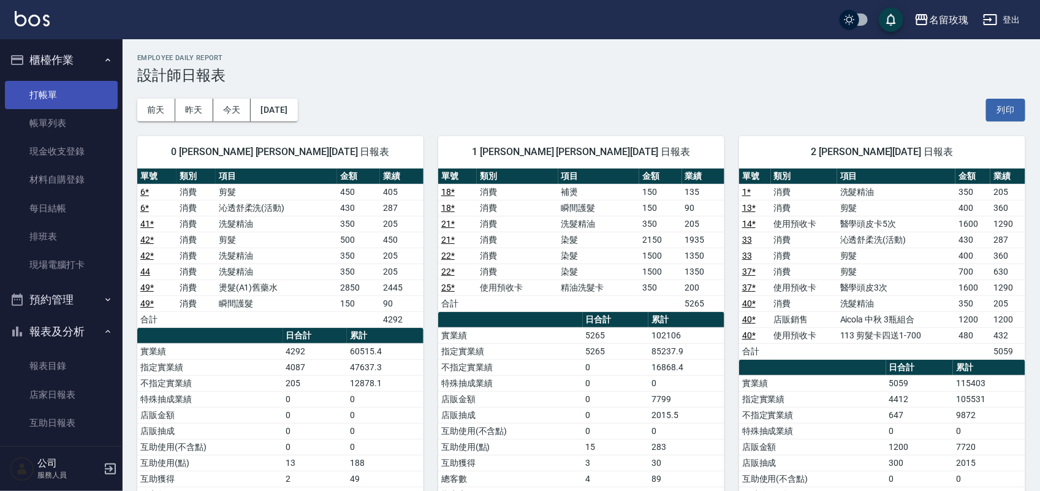
click at [40, 95] on link "打帳單" at bounding box center [61, 95] width 113 height 28
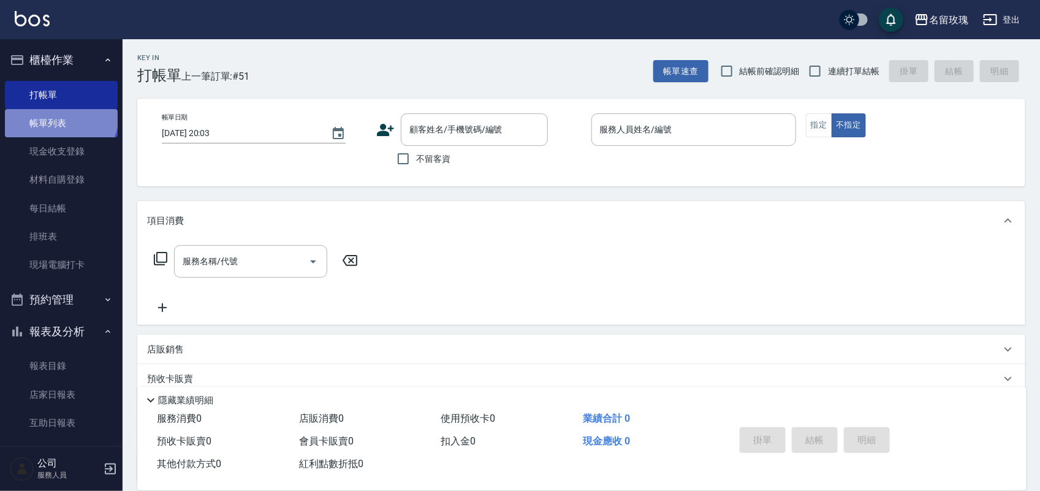
click at [59, 115] on link "帳單列表" at bounding box center [61, 123] width 113 height 28
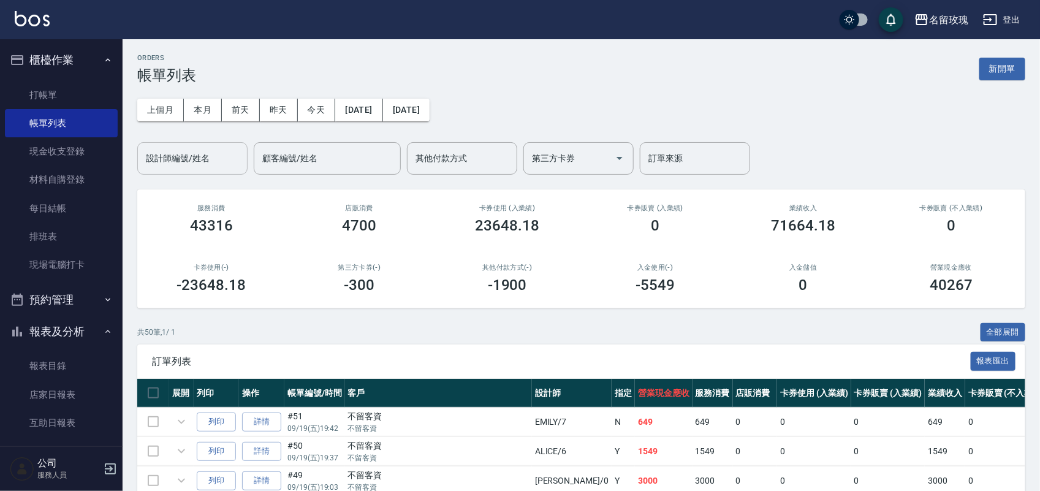
click at [189, 165] on input "設計師編號/姓名" at bounding box center [192, 158] width 99 height 21
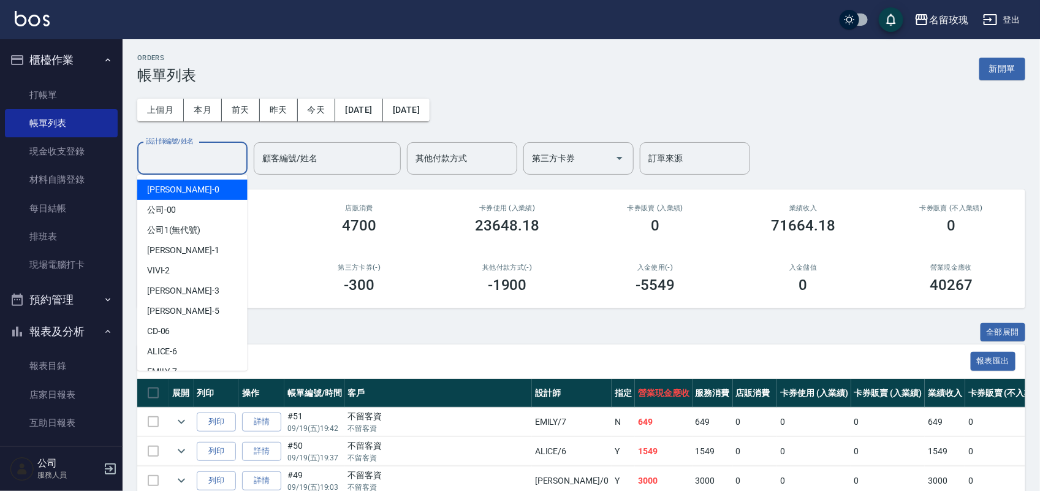
click at [183, 178] on ul "Jerry -0 公司 -00 公司1 (無代號) JOYCE -1 VIVI -2 Jenny -3 KELLY -5 CD -06 ALICE -6 EM…" at bounding box center [192, 273] width 110 height 196
click at [186, 188] on div "Jerry -0" at bounding box center [192, 190] width 110 height 20
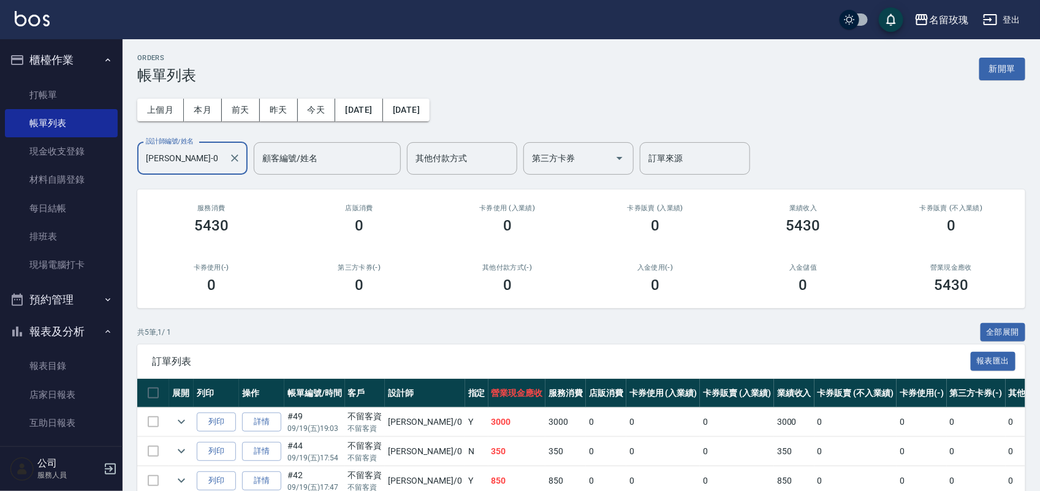
click at [200, 164] on input "[PERSON_NAME]-0" at bounding box center [183, 158] width 81 height 21
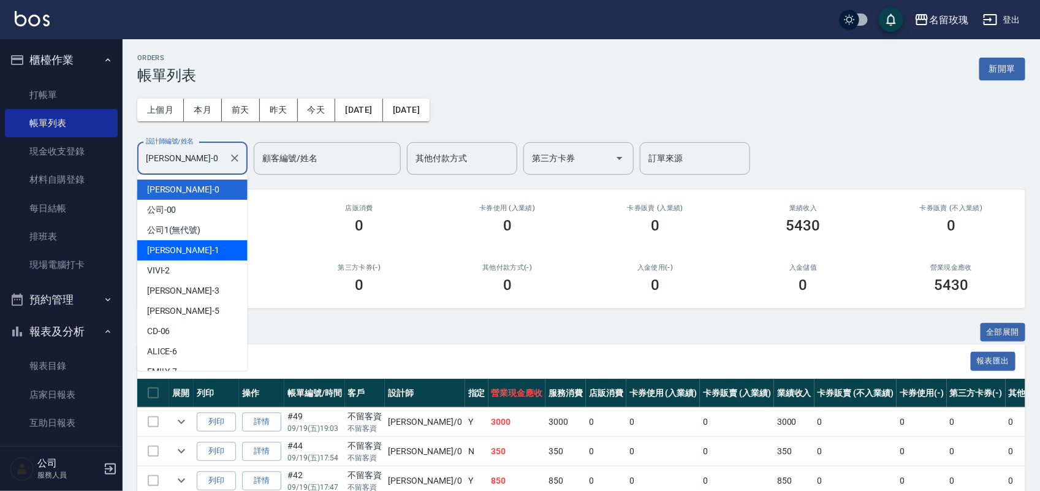
click at [178, 249] on span "JOYCE -1" at bounding box center [183, 250] width 72 height 13
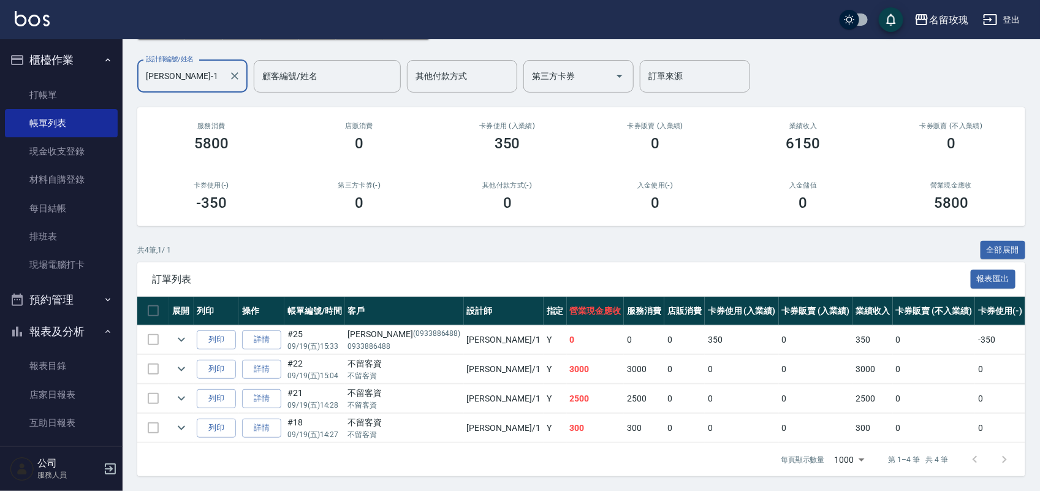
scroll to position [95, 0]
click at [188, 362] on icon "expand row" at bounding box center [181, 369] width 15 height 15
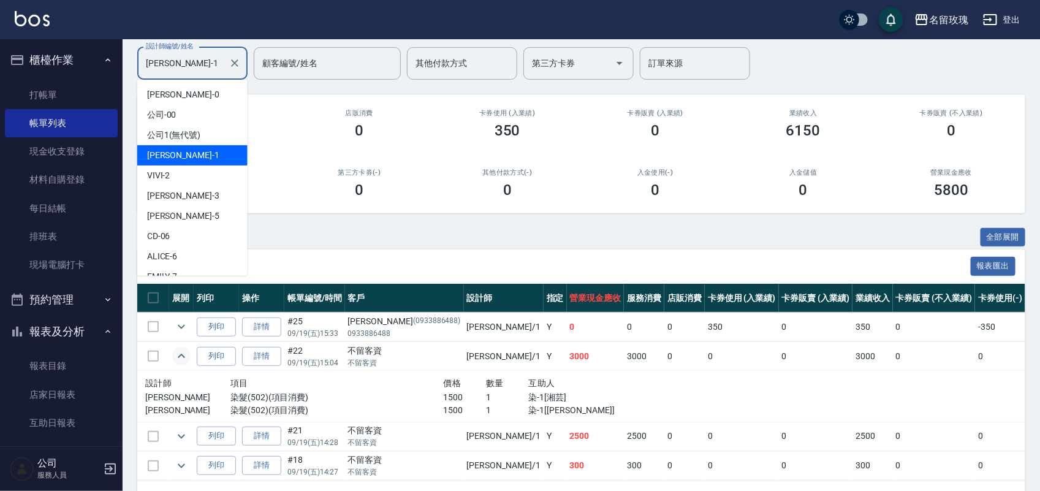
click at [189, 66] on input "JOYCE-1" at bounding box center [183, 63] width 81 height 21
click at [197, 178] on div "VIVI -2" at bounding box center [192, 175] width 110 height 20
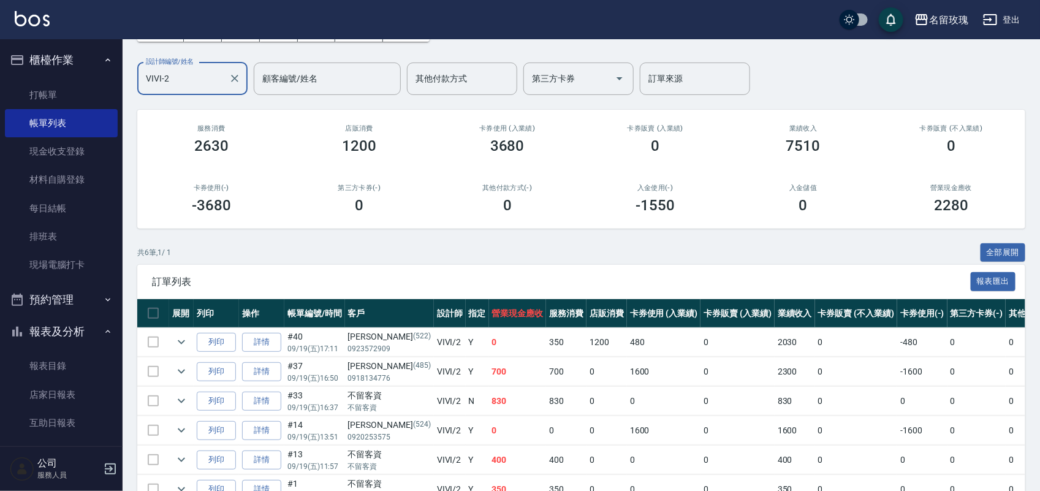
scroll to position [0, 0]
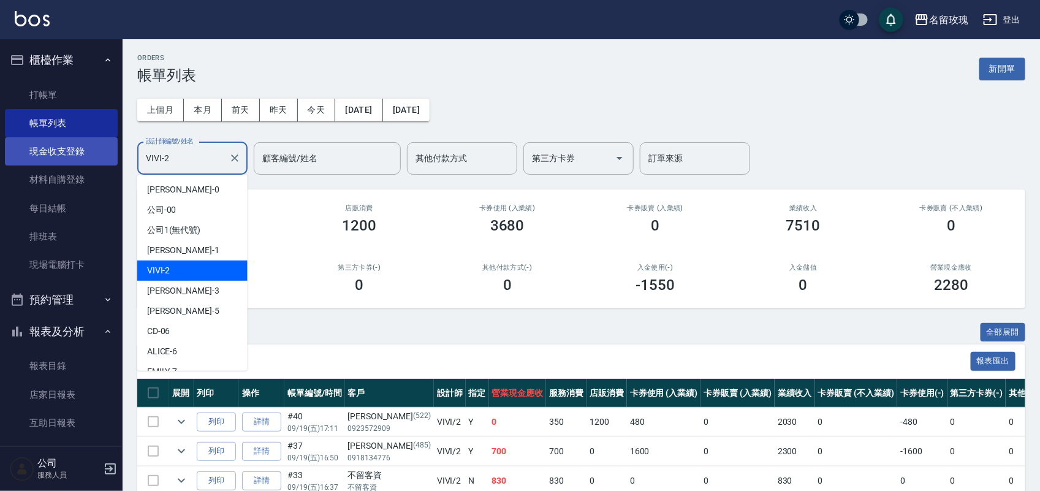
drag, startPoint x: 197, startPoint y: 160, endPoint x: 86, endPoint y: 154, distance: 111.7
click at [86, 154] on div "名留玫瑰 登出 櫃檯作業 打帳單 帳單列表 現金收支登錄 材料自購登錄 每日結帳 排班表 現場電腦打卡 預約管理 預約管理 單日預約紀錄 單週預約紀錄 報表及…" at bounding box center [520, 316] width 1040 height 632
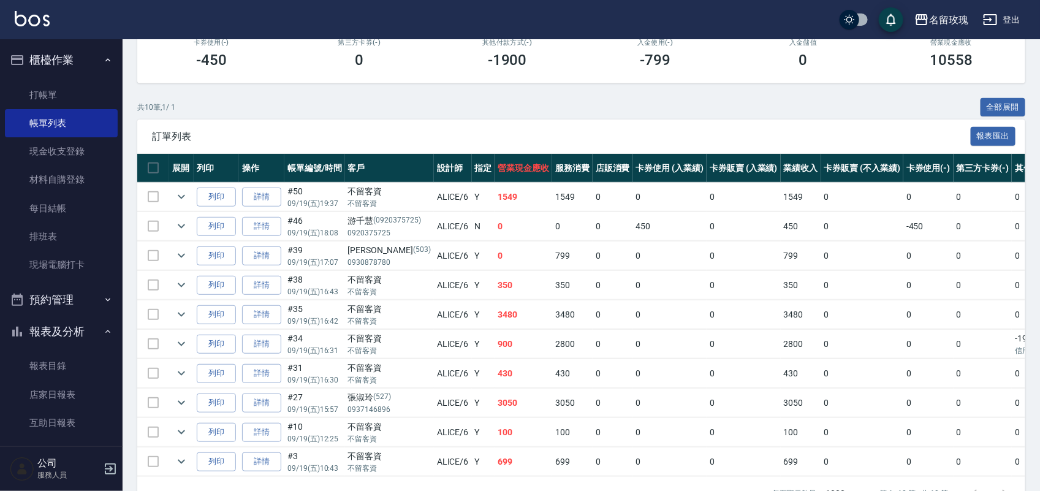
scroll to position [230, 0]
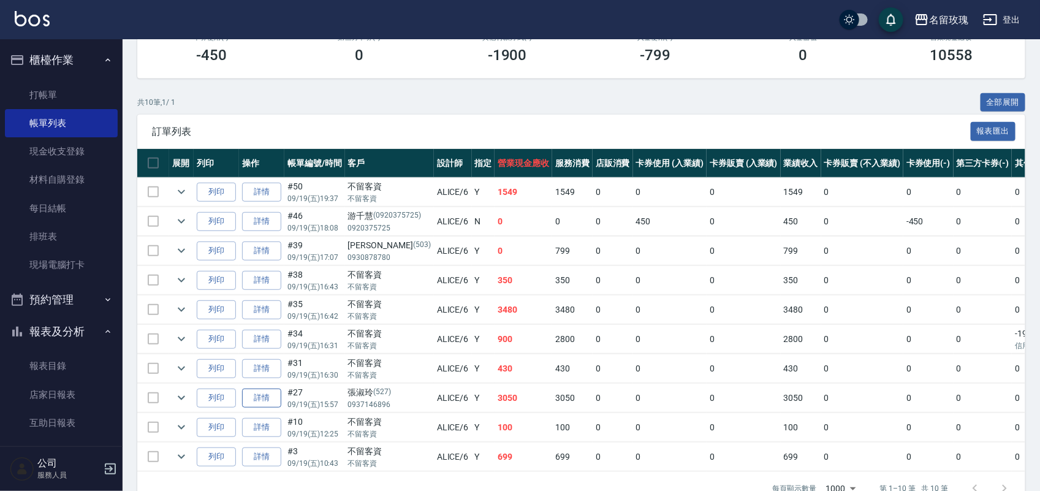
type input "ALICE-6"
click at [262, 406] on link "詳情" at bounding box center [261, 398] width 39 height 19
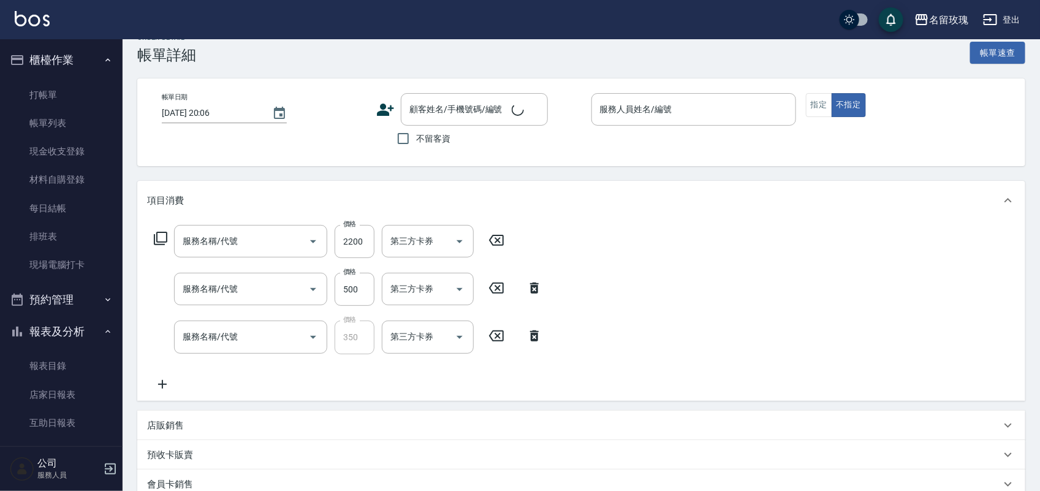
type input "結構式護髮-中(650)"
type input "剪髮(305)"
type input "洗髮精油(206)"
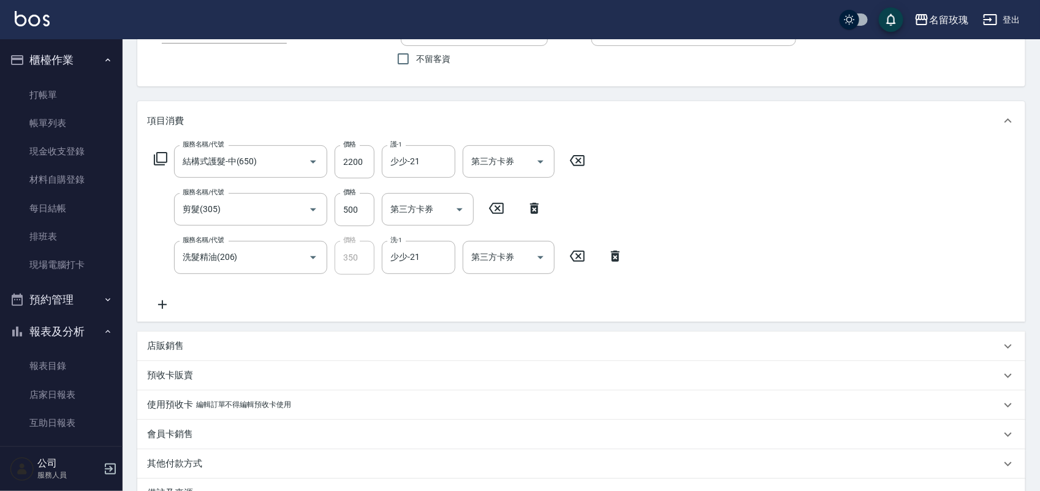
type input "2025/09/19 15:57"
type input "ALICE-6"
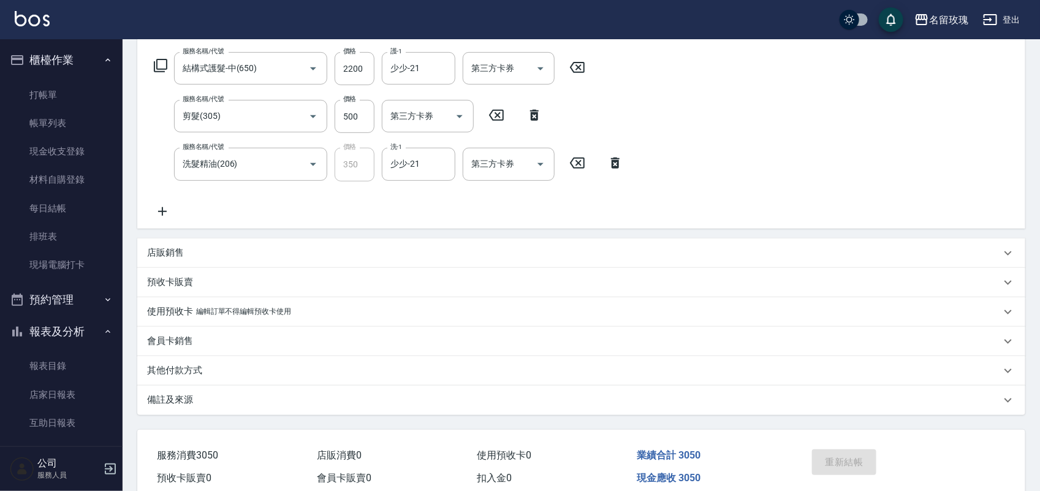
type input "張淑玲/0937146896/527"
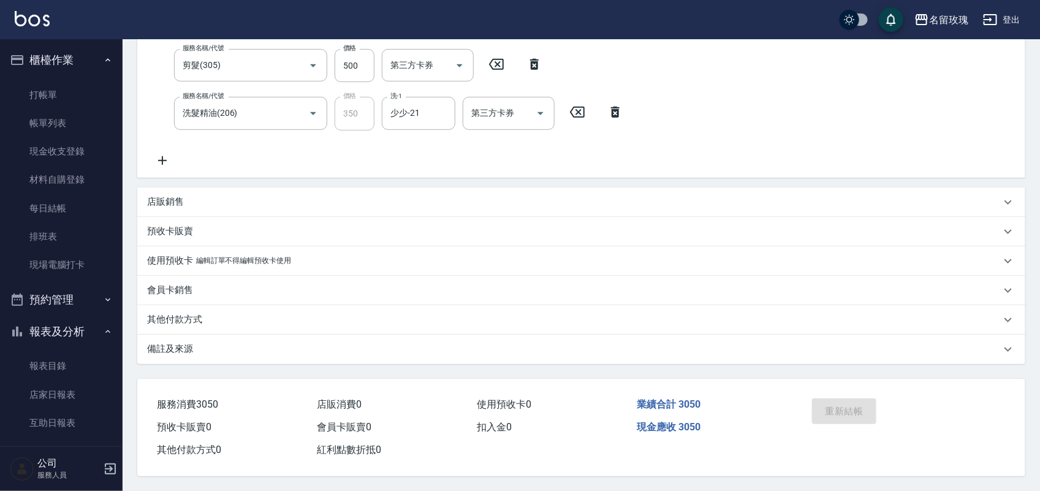
click at [274, 289] on div "會員卡銷售" at bounding box center [574, 290] width 854 height 13
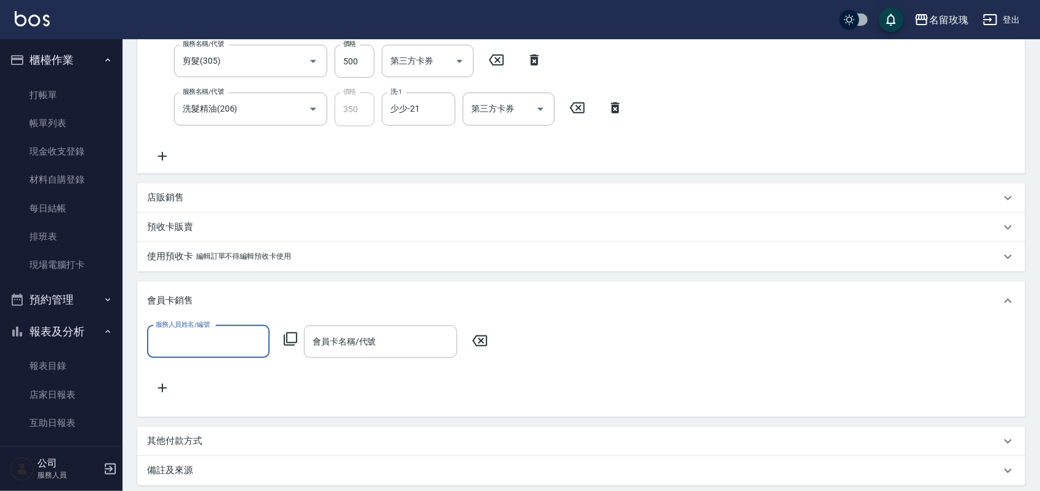
scroll to position [0, 0]
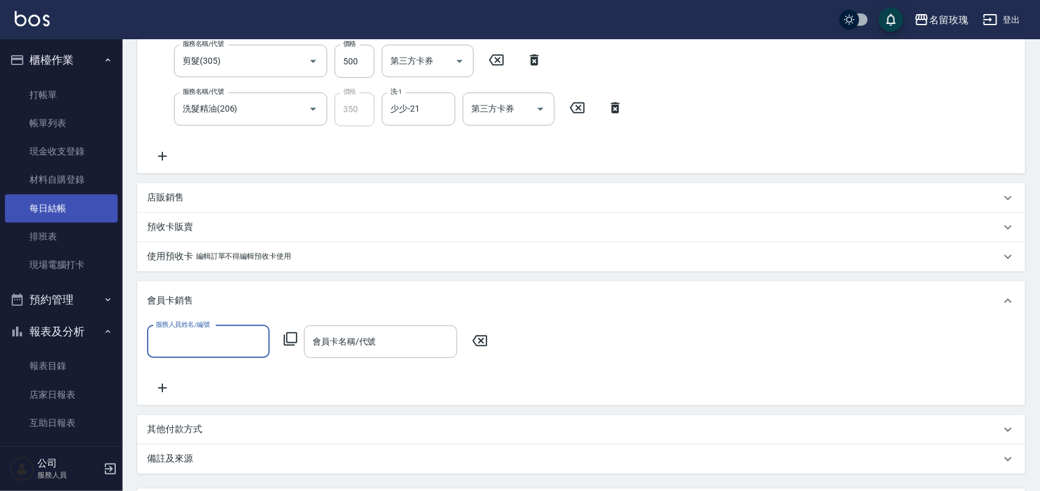
click at [58, 218] on link "每日結帳" at bounding box center [61, 208] width 113 height 28
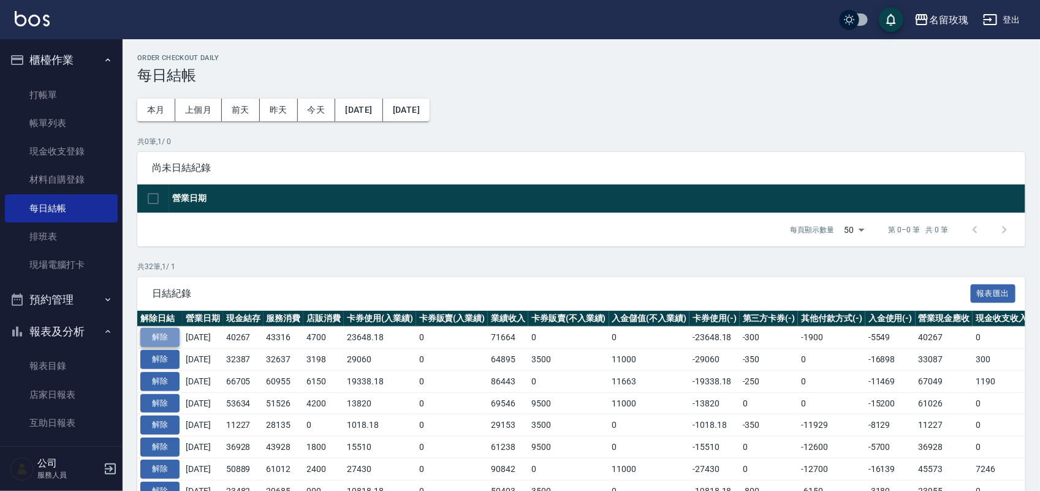
click at [161, 338] on button "解除" at bounding box center [159, 337] width 39 height 19
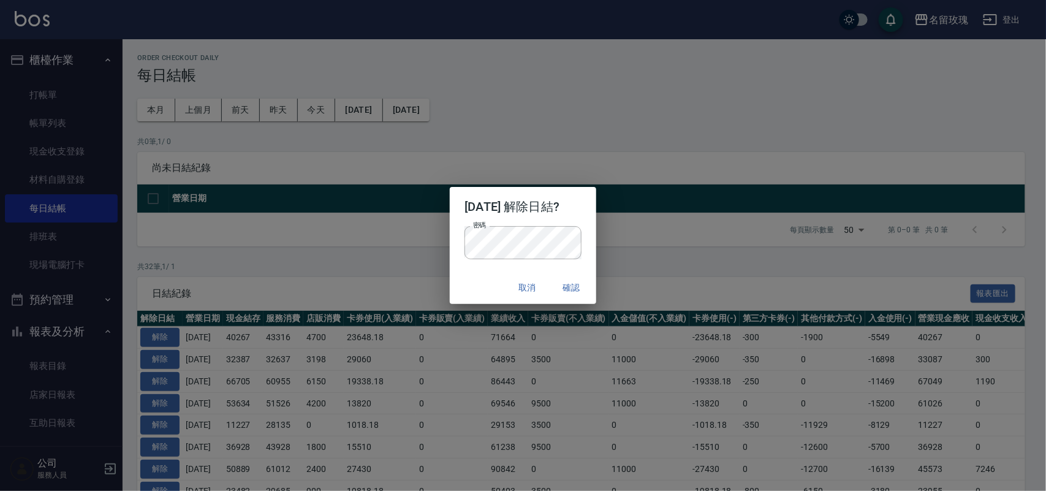
click at [470, 265] on div "密碼 密碼" at bounding box center [523, 248] width 146 height 45
click at [585, 289] on button "確認" at bounding box center [571, 287] width 39 height 23
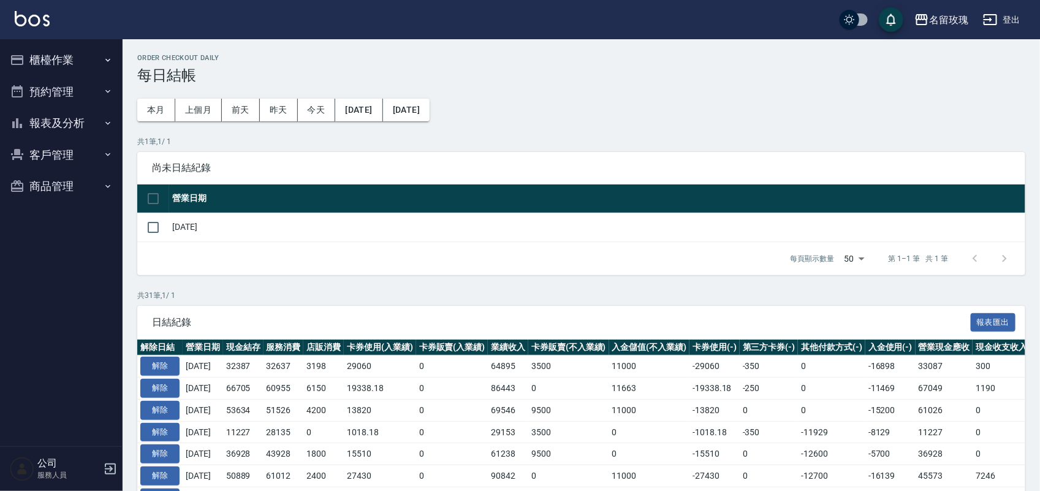
click at [32, 60] on button "櫃檯作業" at bounding box center [61, 60] width 113 height 32
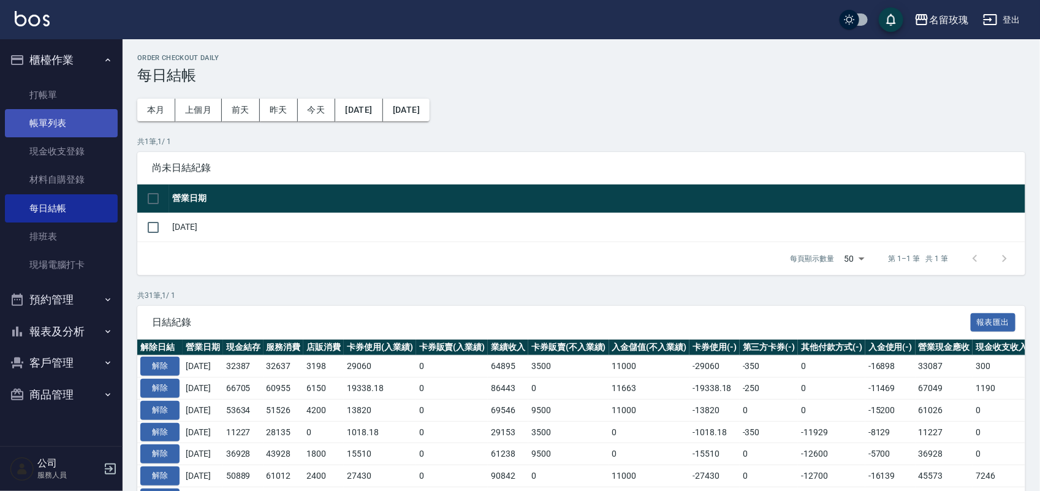
click at [50, 129] on link "帳單列表" at bounding box center [61, 123] width 113 height 28
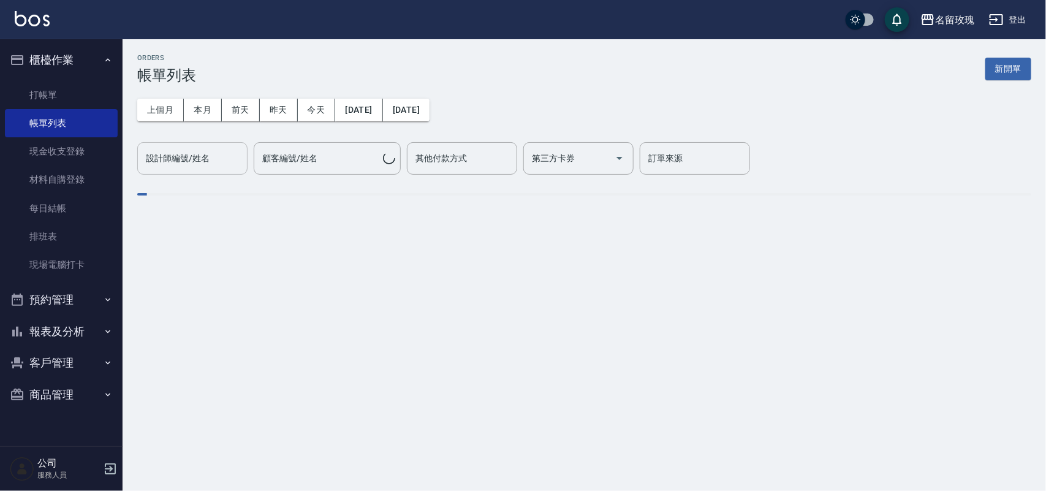
click at [172, 158] on div "設計師編號/姓名 設計師編號/姓名" at bounding box center [192, 158] width 110 height 32
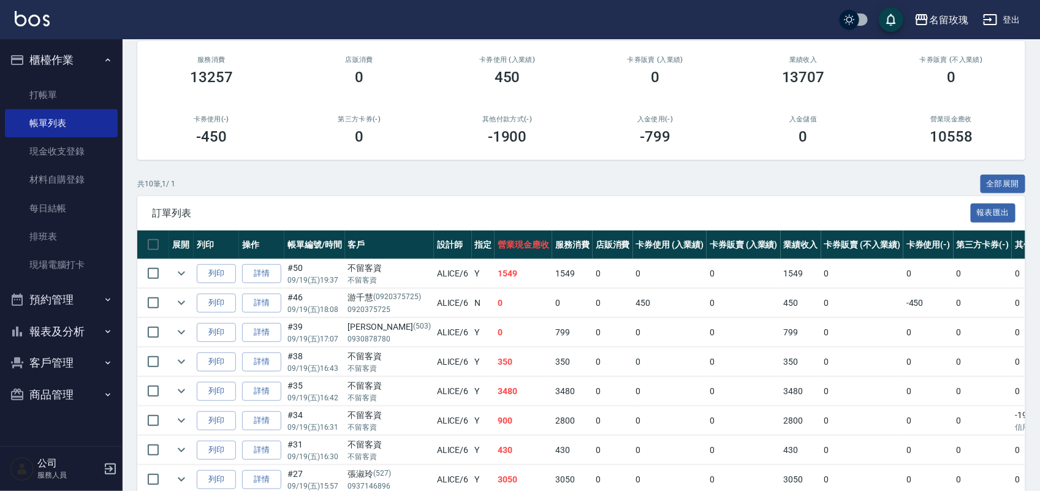
scroll to position [273, 0]
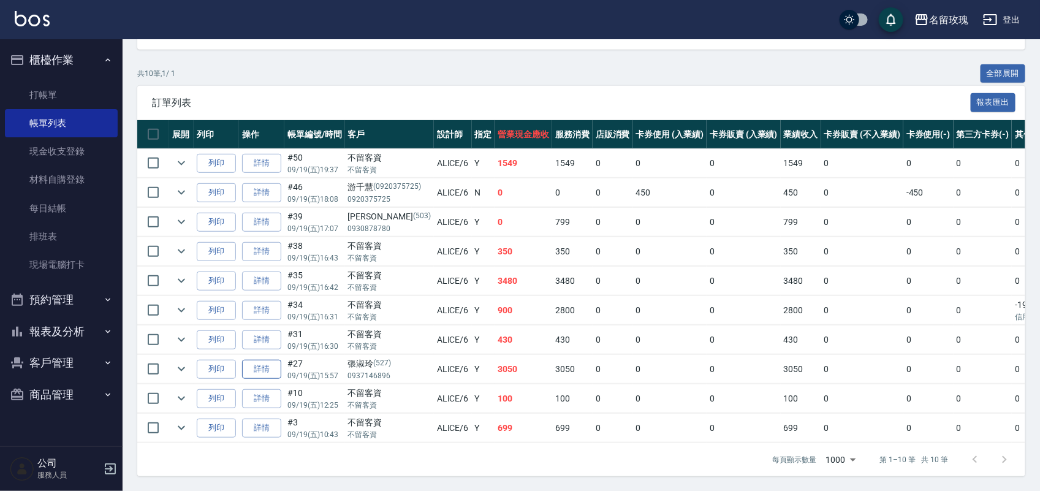
type input "ALICE-6"
click at [258, 360] on link "詳情" at bounding box center [261, 369] width 39 height 19
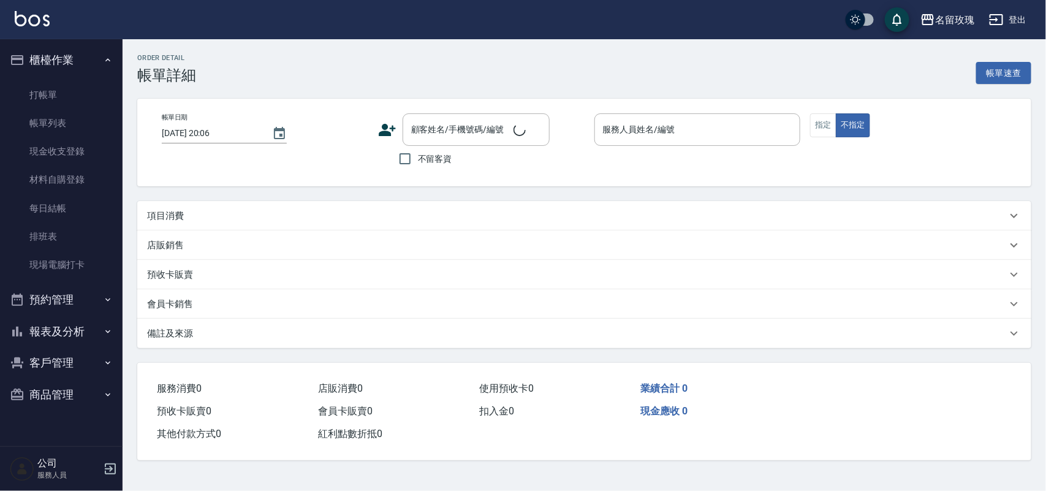
type input "2025/09/19 15:57"
type input "ALICE-6"
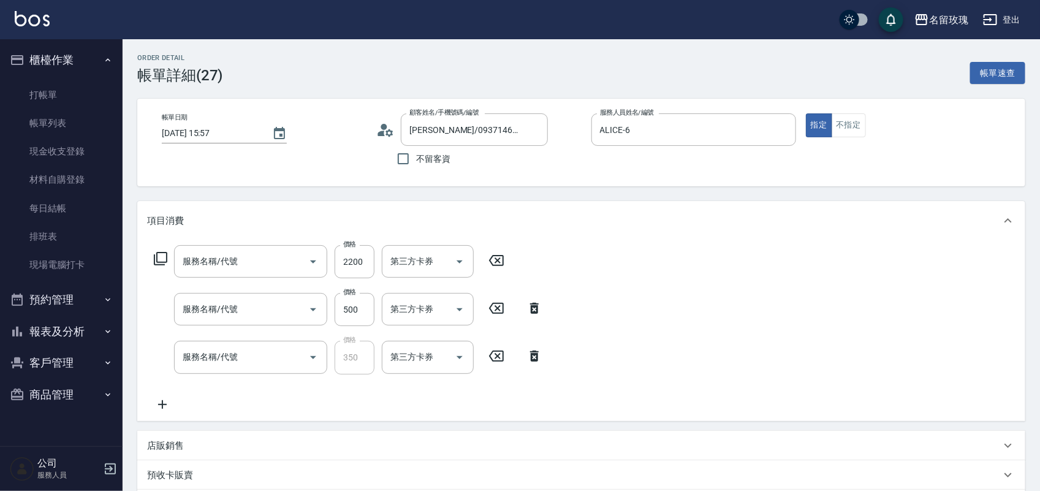
type input "張淑玲/0937146896/527"
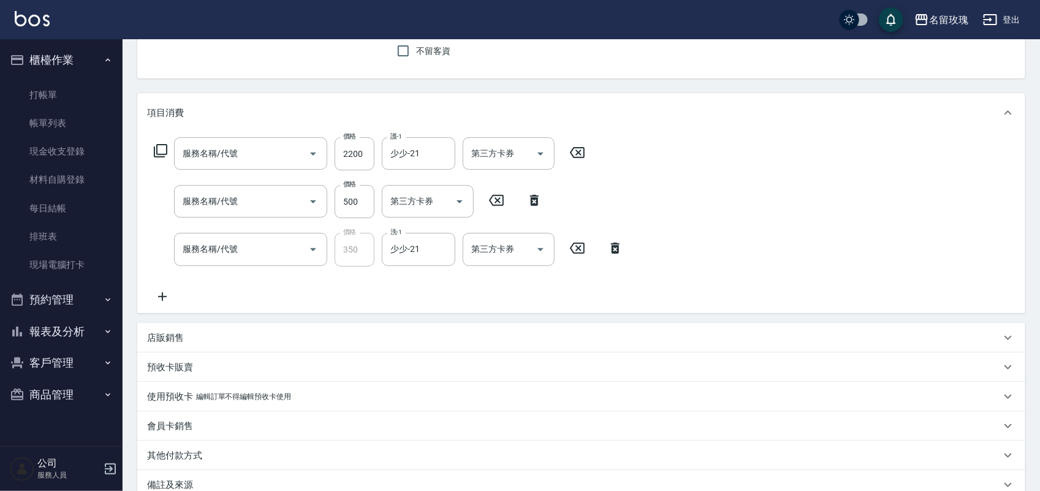
type input "結構式護髮-中(650)"
type input "剪髮(305)"
type input "洗髮精油(206)"
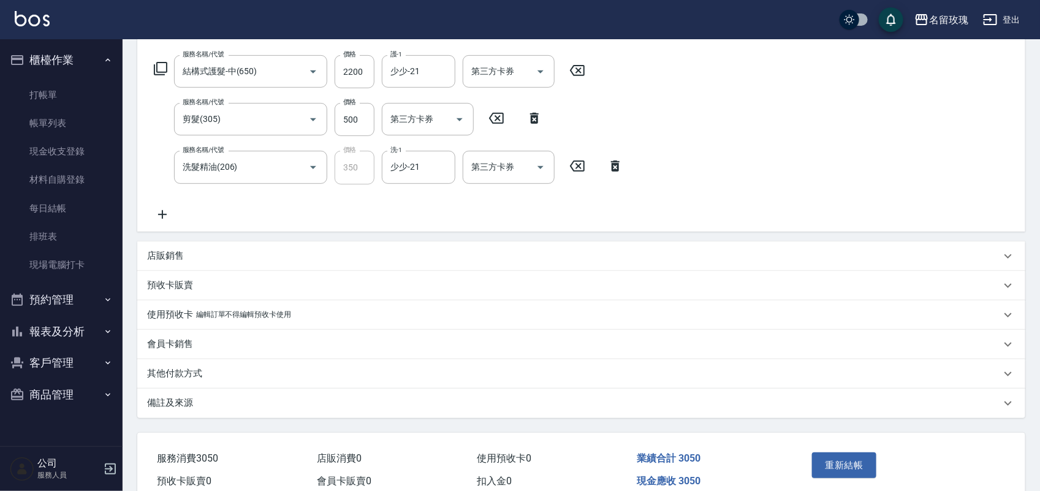
click at [186, 368] on p "其他付款方式" at bounding box center [174, 373] width 55 height 13
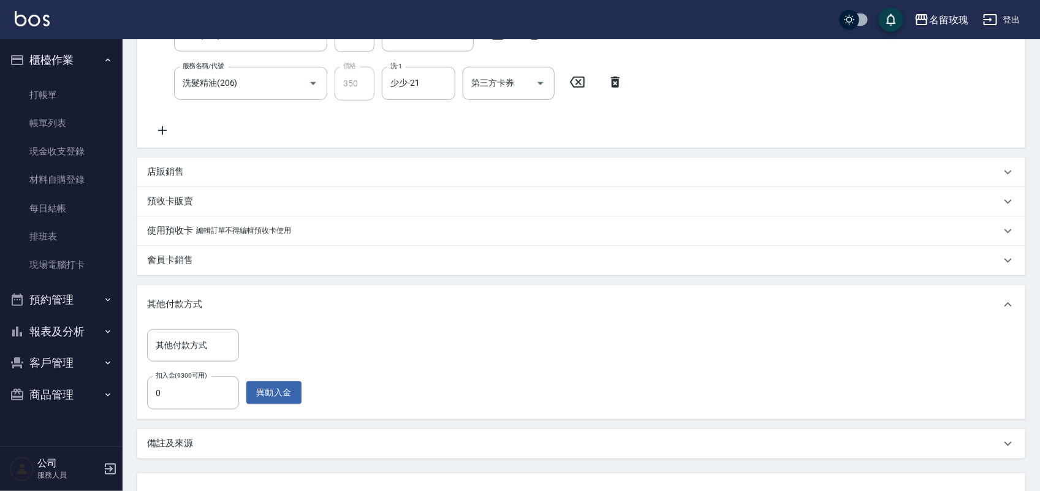
scroll to position [372, 0]
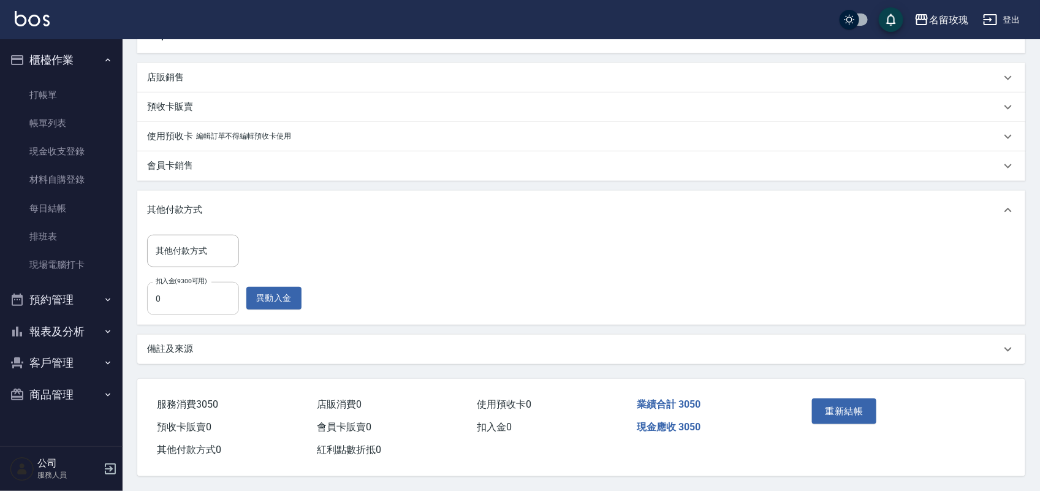
click at [175, 301] on input "0" at bounding box center [193, 298] width 92 height 33
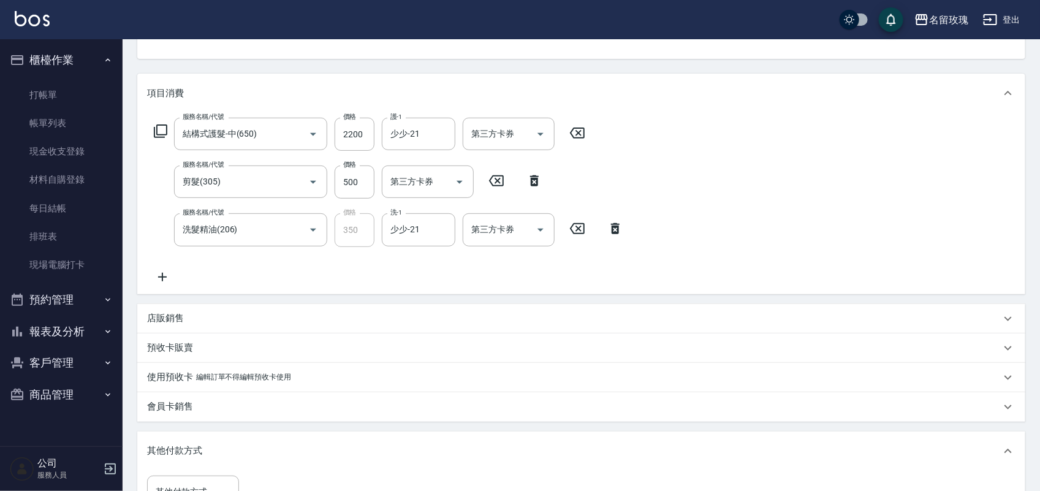
scroll to position [306, 0]
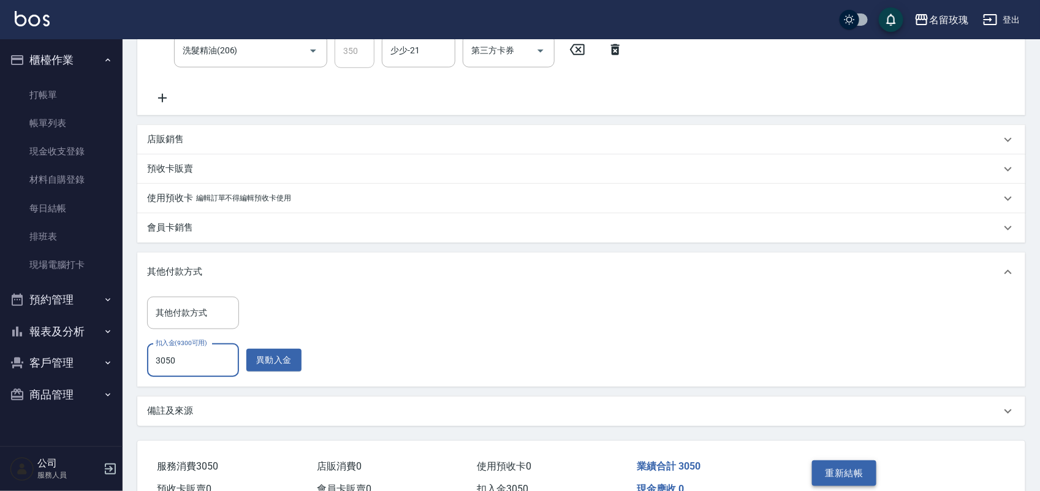
type input "3050"
click at [828, 471] on button "重新結帳" at bounding box center [844, 473] width 65 height 26
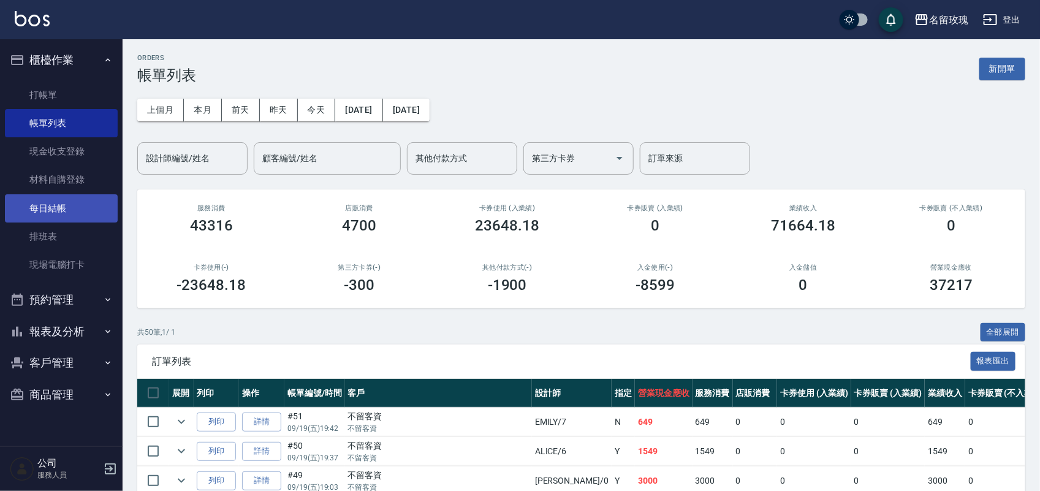
click at [47, 206] on link "每日結帳" at bounding box center [61, 208] width 113 height 28
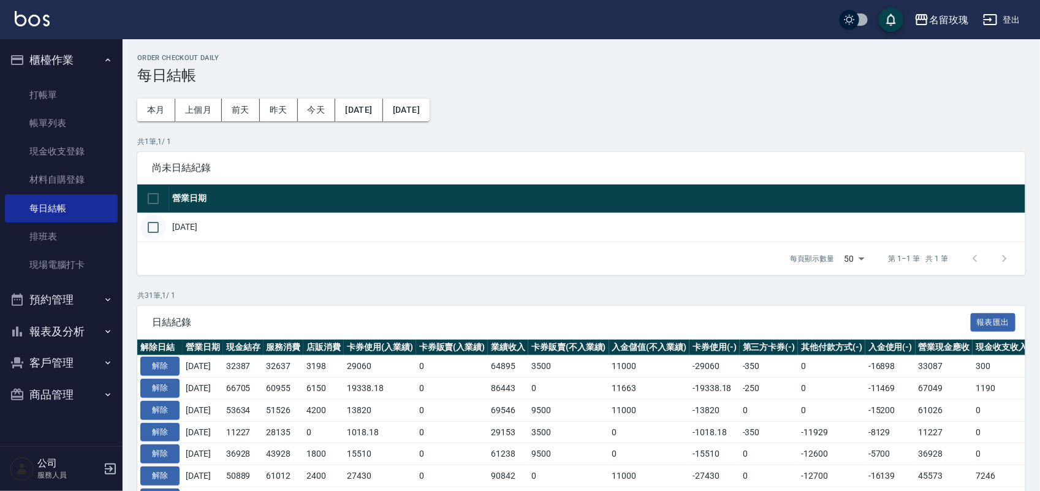
click at [148, 234] on input "checkbox" at bounding box center [153, 228] width 26 height 26
checkbox input "true"
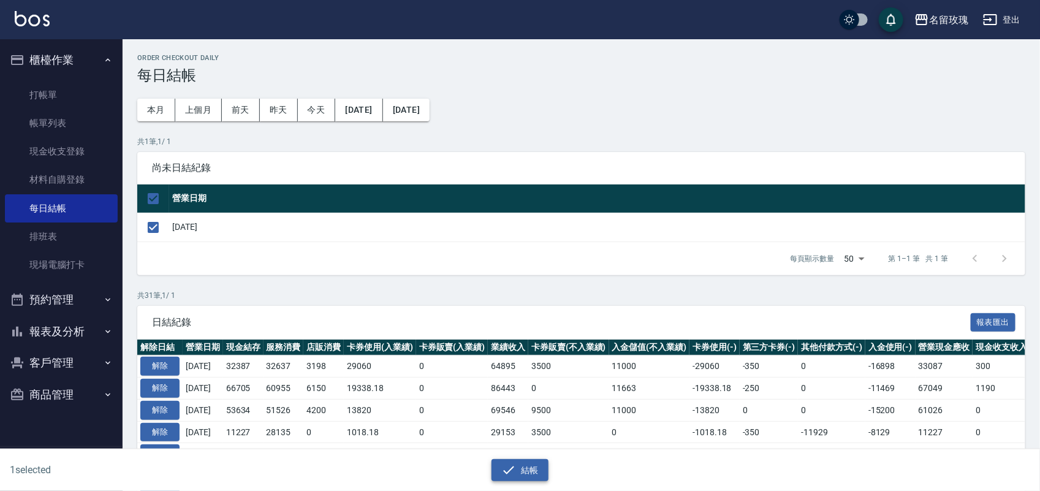
click at [518, 467] on button "結帳" at bounding box center [520, 470] width 57 height 23
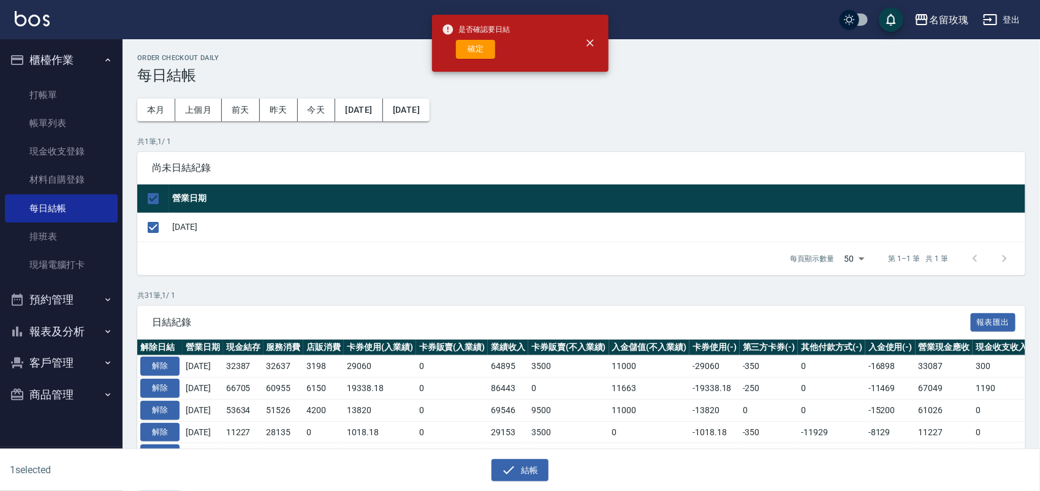
click at [476, 50] on button "確定" at bounding box center [475, 49] width 39 height 19
checkbox input "false"
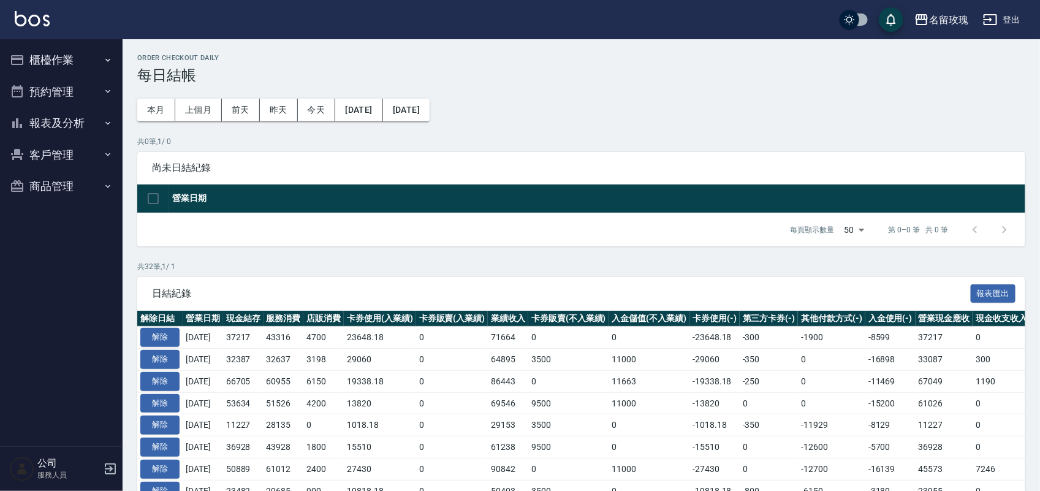
click at [67, 121] on button "報表及分析" at bounding box center [61, 123] width 113 height 32
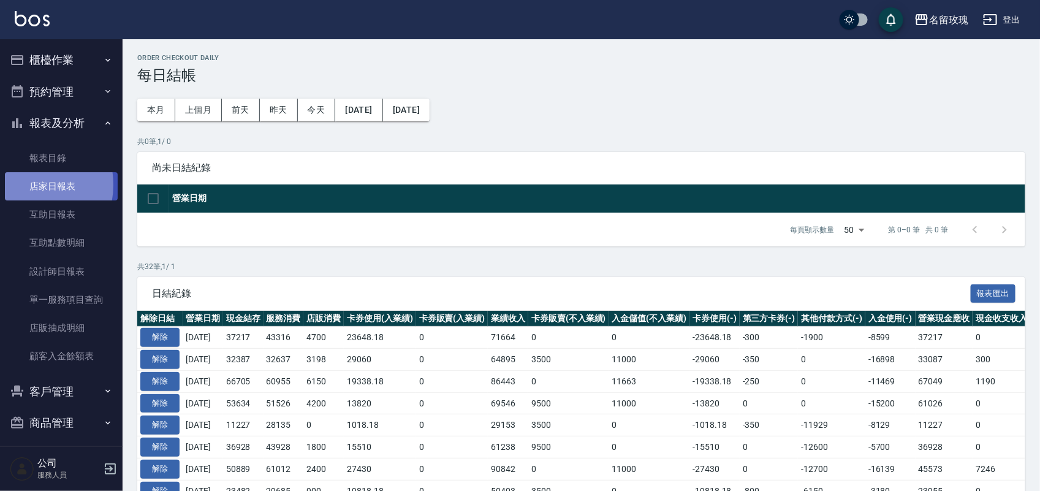
click at [25, 185] on link "店家日報表" at bounding box center [61, 186] width 113 height 28
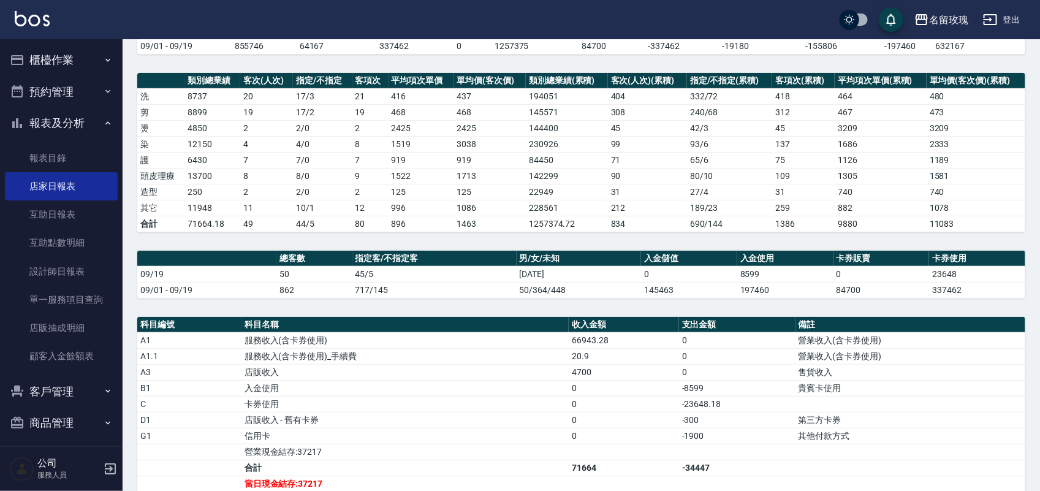
scroll to position [355, 0]
